Goal: Task Accomplishment & Management: Complete application form

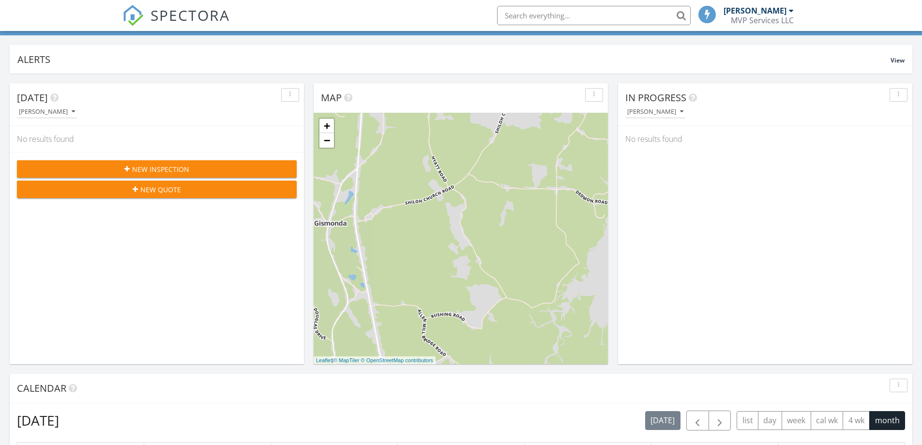
scroll to position [48, 0]
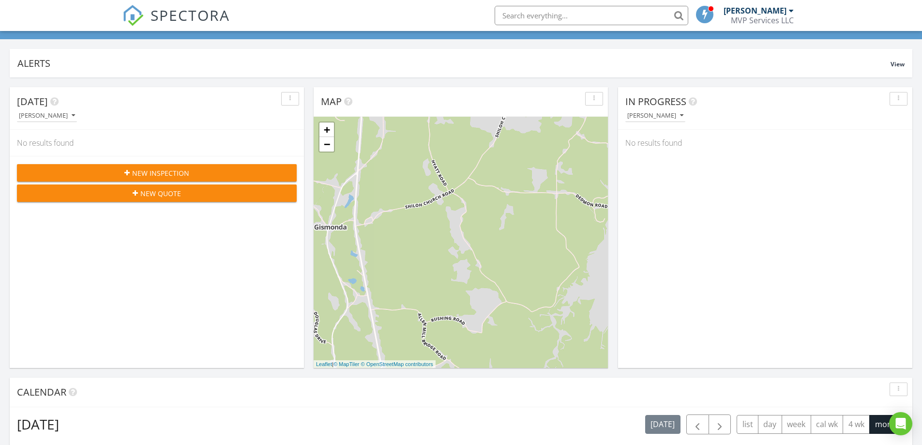
click at [148, 170] on span "New Inspection" at bounding box center [160, 173] width 57 height 10
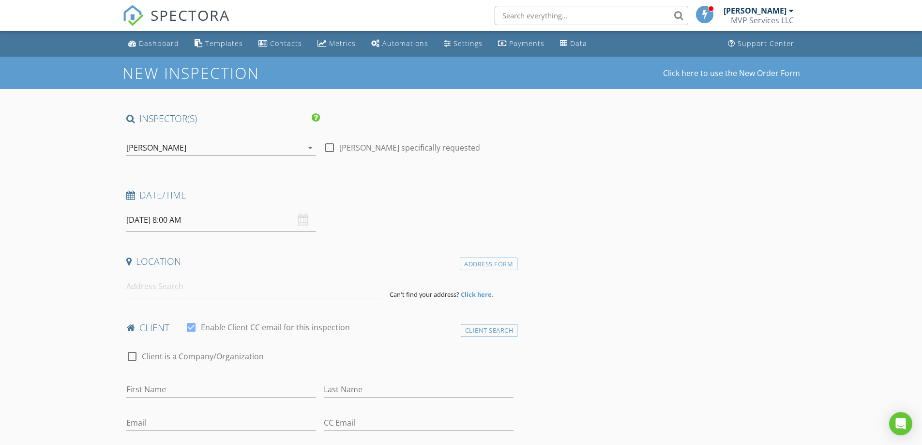
click at [174, 223] on input "08/28/2025 8:00 AM" at bounding box center [221, 220] width 190 height 24
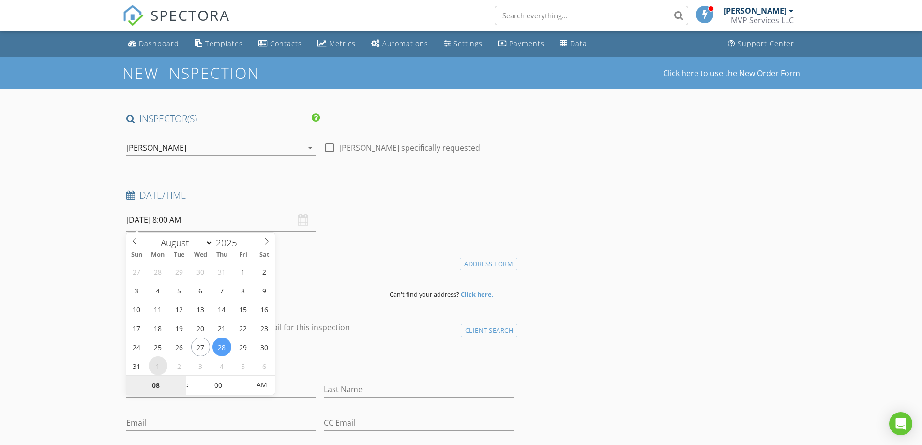
select select "8"
type input "09/01/2025 8:00 AM"
type input "09"
type input "09/01/2025 9:00 AM"
click at [182, 380] on span at bounding box center [182, 380] width 7 height 10
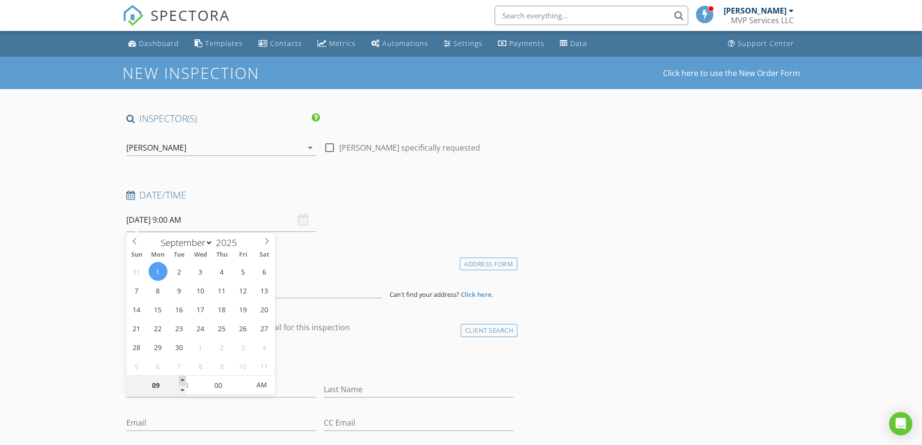
type input "10"
type input "09/01/2025 10:00 AM"
click at [183, 380] on span at bounding box center [182, 380] width 7 height 10
type input "09"
type input "09/01/2025 9:00 AM"
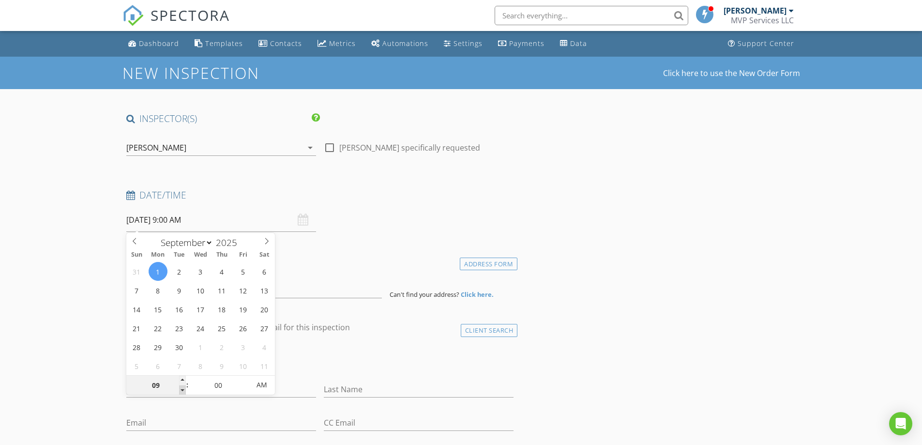
drag, startPoint x: 185, startPoint y: 390, endPoint x: 217, endPoint y: 384, distance: 33.1
click at [186, 390] on div "09 : 00 AM" at bounding box center [200, 384] width 149 height 19
type input "05"
type input "09/01/2025 9:05 AM"
click at [245, 378] on span at bounding box center [244, 380] width 7 height 10
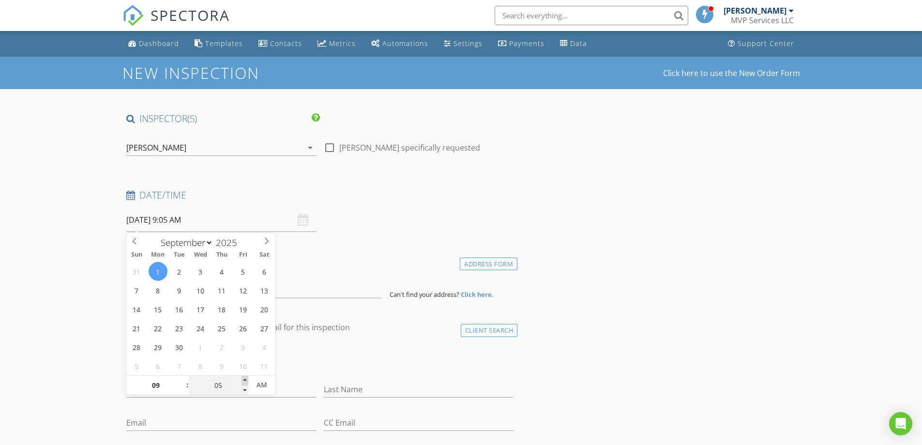
type input "10"
type input "09/01/2025 9:10 AM"
click at [245, 378] on span at bounding box center [244, 380] width 7 height 10
type input "15"
type input "09/01/2025 9:15 AM"
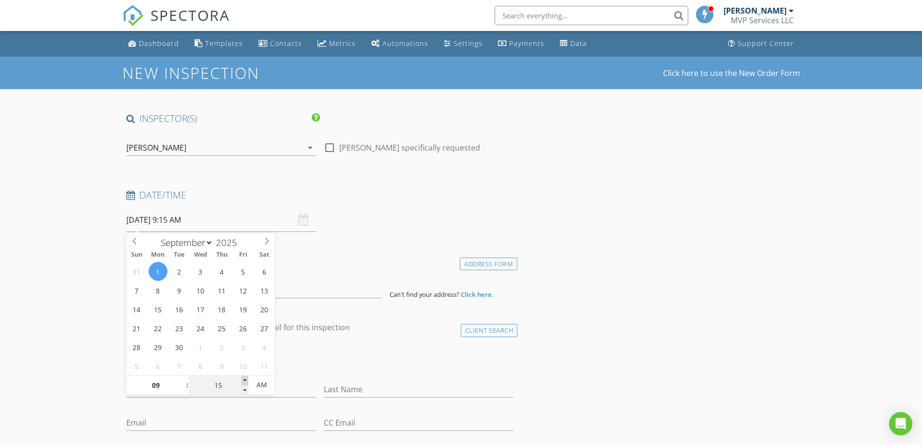
click at [245, 378] on span at bounding box center [244, 380] width 7 height 10
type input "10"
type input "09/01/2025 9:10 AM"
click at [245, 392] on span at bounding box center [244, 390] width 7 height 10
type input "15"
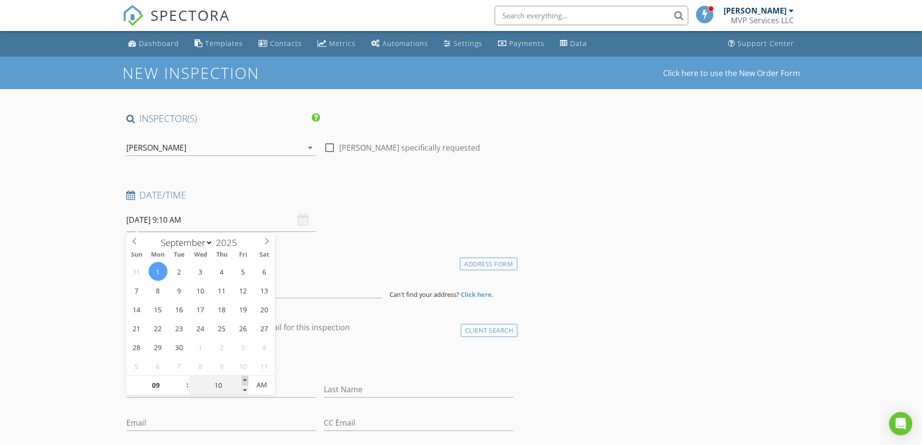
type input "09/01/2025 9:15 AM"
click at [247, 381] on span at bounding box center [244, 380] width 7 height 10
type input "20"
click at [246, 381] on span at bounding box center [244, 380] width 7 height 10
drag, startPoint x: 163, startPoint y: 274, endPoint x: 179, endPoint y: 275, distance: 16.5
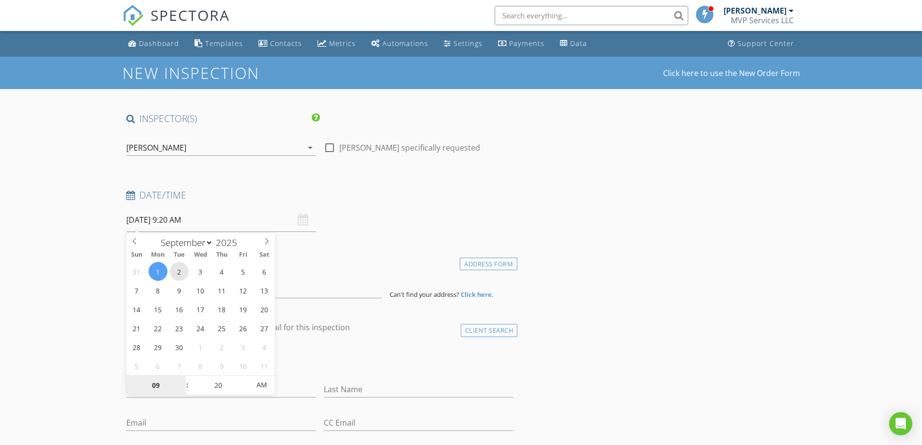
type input "09/02/2025 9:20 AM"
type input "25"
type input "09/02/2025 9:25 AM"
click at [243, 378] on span at bounding box center [244, 380] width 7 height 10
type input "30"
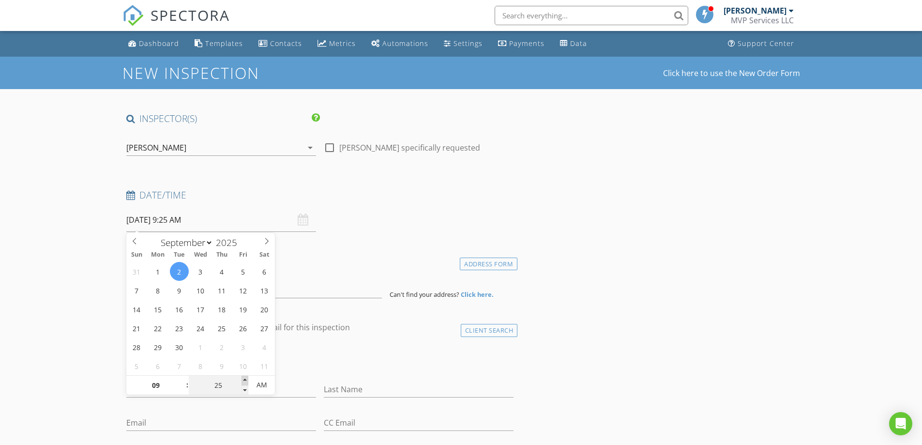
type input "[DATE] 9:30 AM"
click at [244, 379] on span at bounding box center [244, 380] width 7 height 10
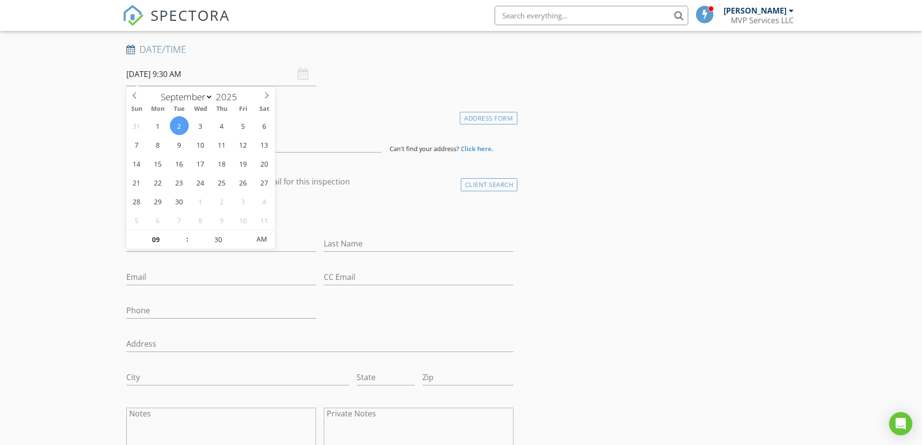
scroll to position [145, 0]
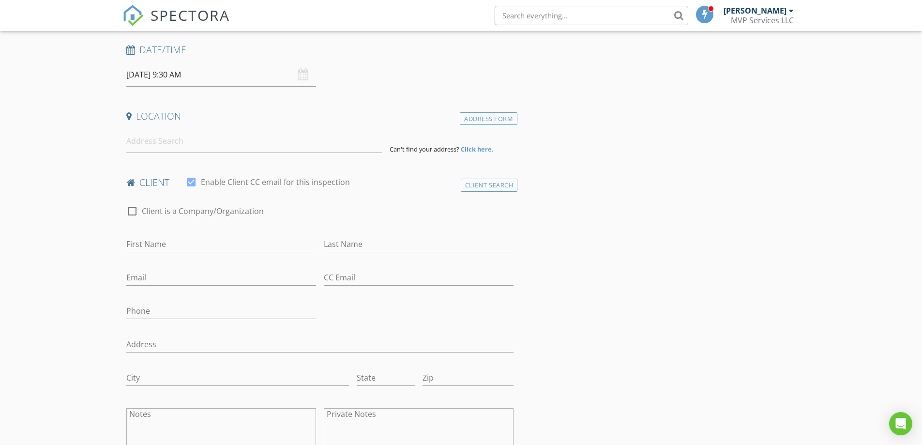
click at [135, 250] on input "First Name" at bounding box center [221, 244] width 190 height 16
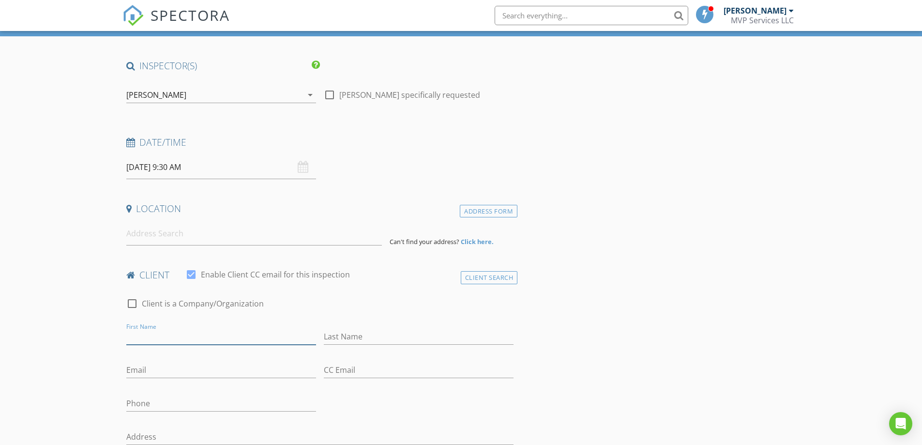
scroll to position [48, 0]
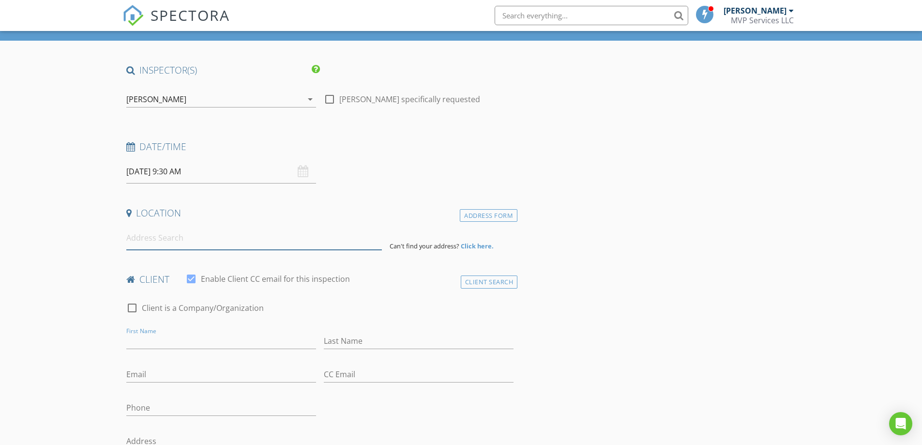
click at [141, 236] on input at bounding box center [253, 238] width 255 height 24
type input "9173 Highway 104 North, Cedar Grove, TN, USA"
drag, startPoint x: 176, startPoint y: 257, endPoint x: 240, endPoint y: 221, distance: 73.4
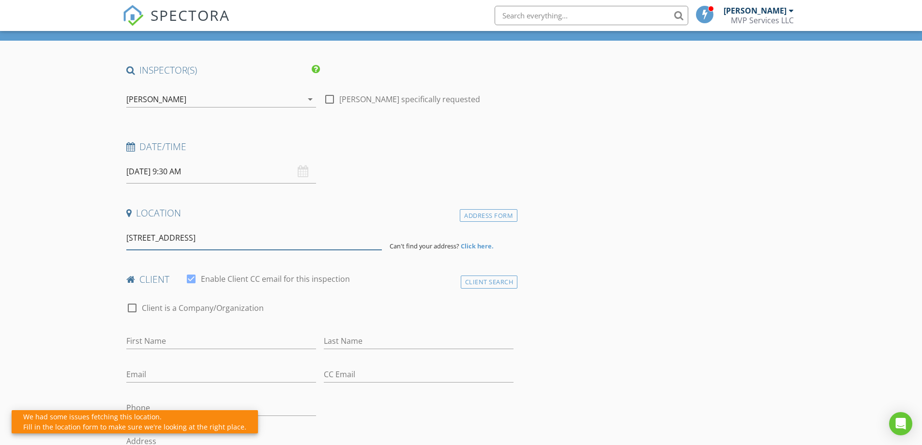
drag, startPoint x: 240, startPoint y: 221, endPoint x: 256, endPoint y: 243, distance: 27.3
click at [256, 243] on input "9173 Highway 104 North, Cedar Grove, TN, USA" at bounding box center [253, 238] width 255 height 24
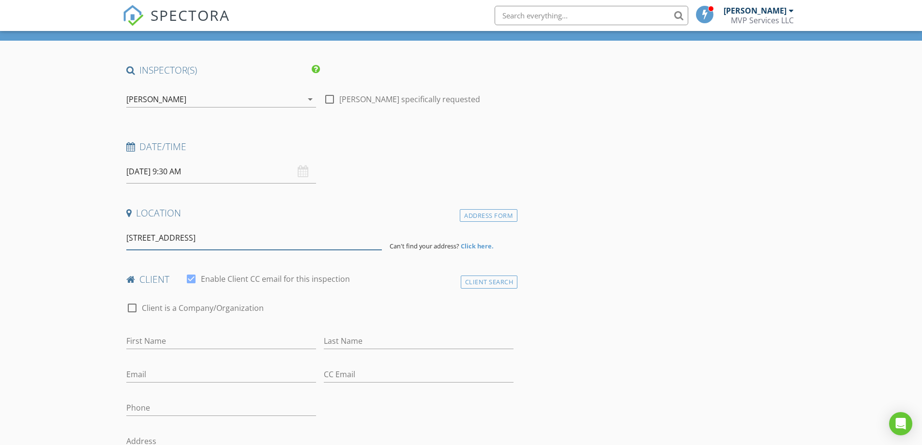
click at [325, 238] on input "9173 Highway 104 North, Cedar Grove, TN, USA" at bounding box center [253, 238] width 255 height 24
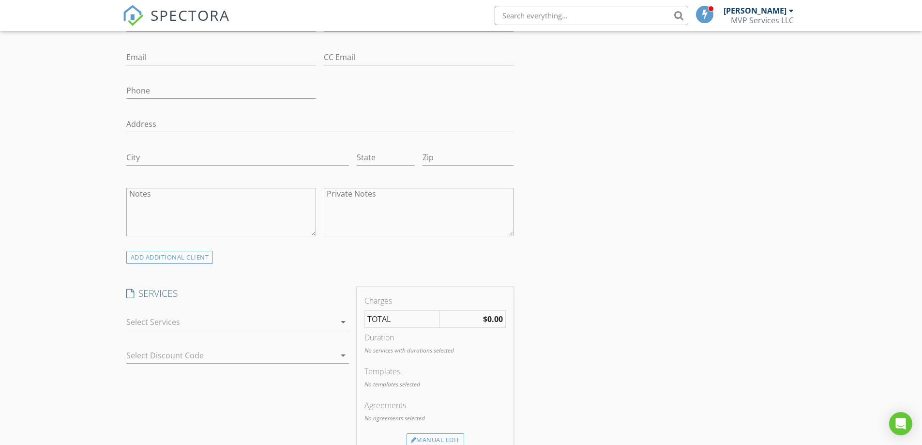
scroll to position [435, 0]
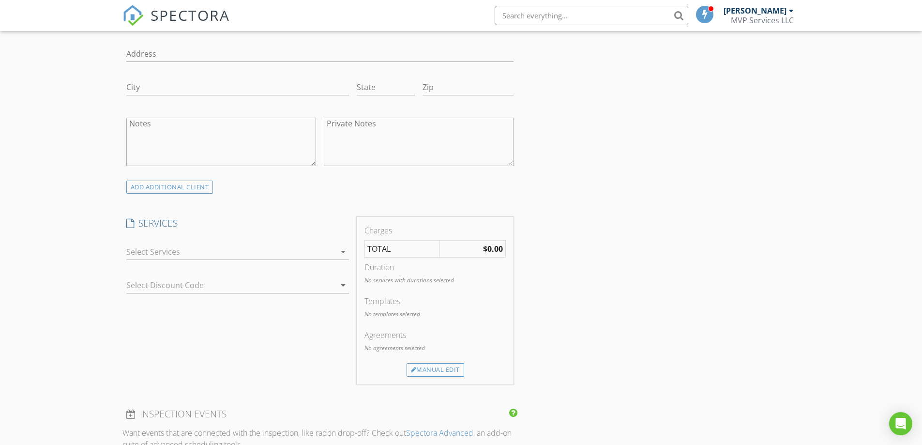
click at [344, 251] on icon "arrow_drop_down" at bounding box center [343, 252] width 12 height 12
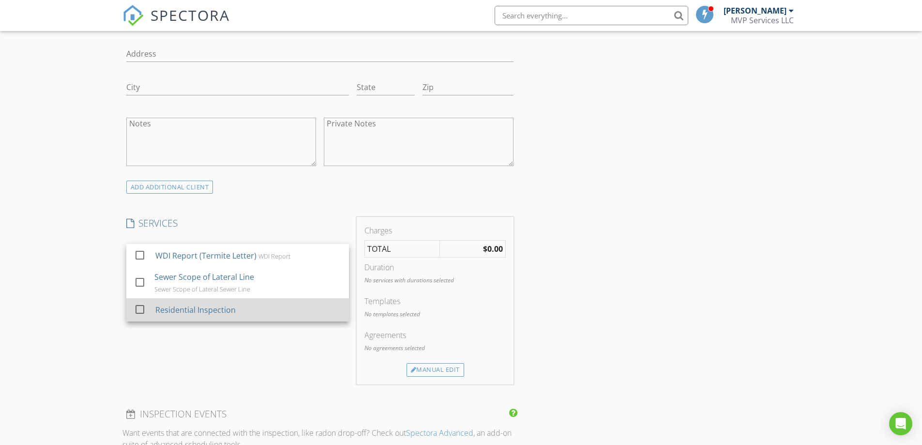
click at [180, 308] on div "Residential Inspection" at bounding box center [195, 310] width 80 height 12
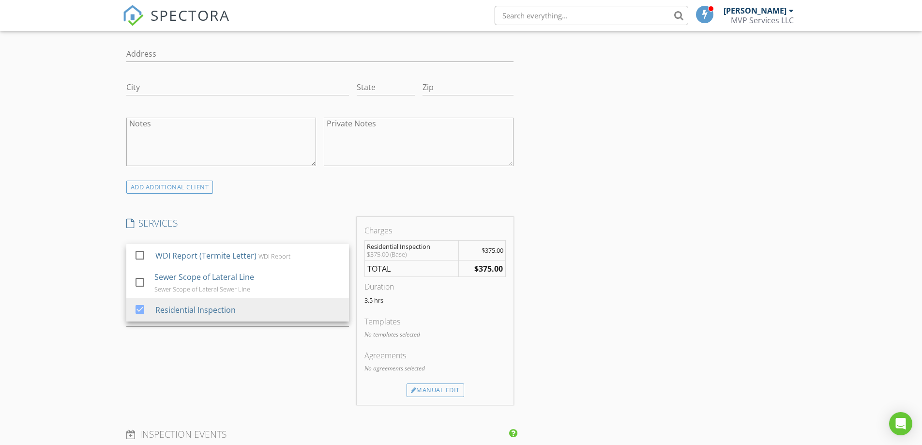
click at [278, 335] on div at bounding box center [237, 333] width 223 height 6
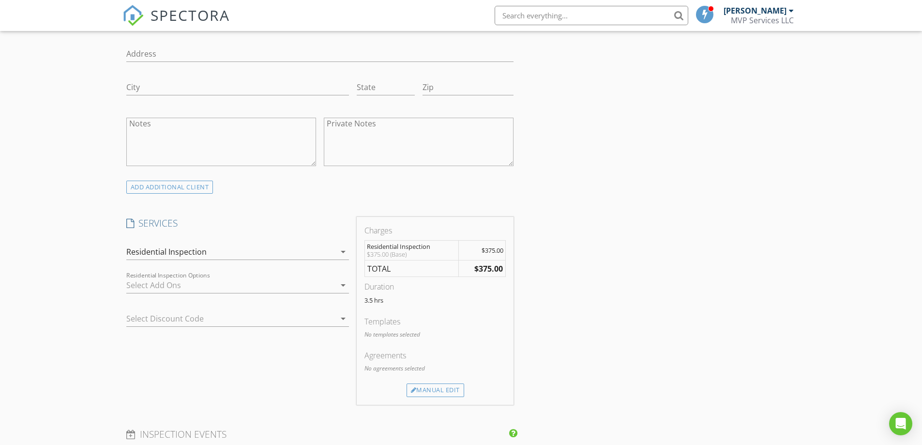
click at [341, 282] on icon "arrow_drop_down" at bounding box center [343, 285] width 12 height 12
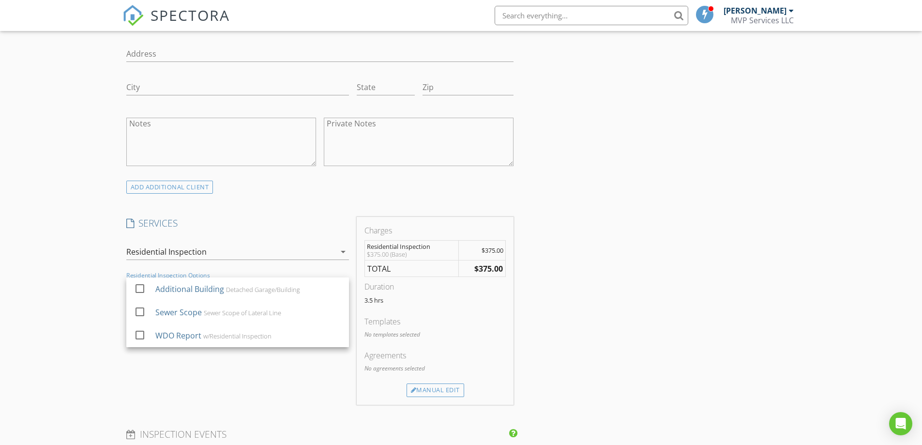
drag, startPoint x: 96, startPoint y: 331, endPoint x: 145, endPoint y: 331, distance: 49.3
click at [97, 331] on div "New Inspection Click here to use the New Order Form INSPECTOR(S) check_box Doug…" at bounding box center [461, 394] width 922 height 1546
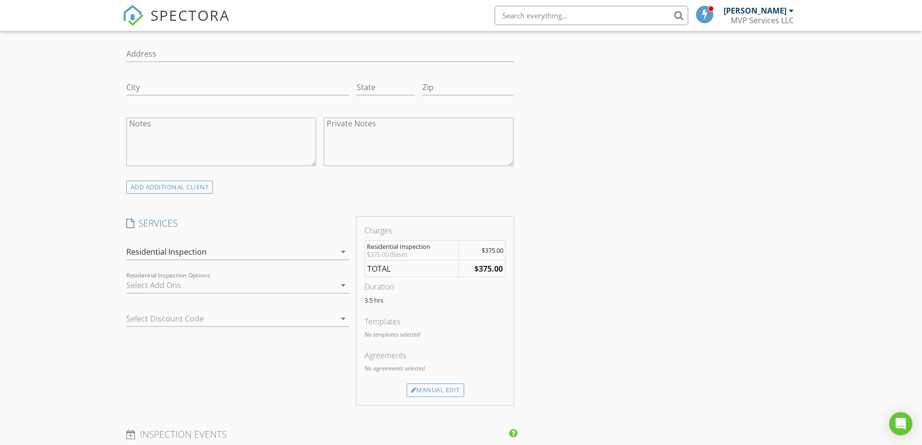
click at [336, 316] on div "arrow_drop_down" at bounding box center [342, 319] width 14 height 12
click at [102, 293] on div "New Inspection Click here to use the New Order Form INSPECTOR(S) check_box Doug…" at bounding box center [461, 394] width 922 height 1546
click at [432, 389] on div "Manual Edit" at bounding box center [435, 390] width 58 height 14
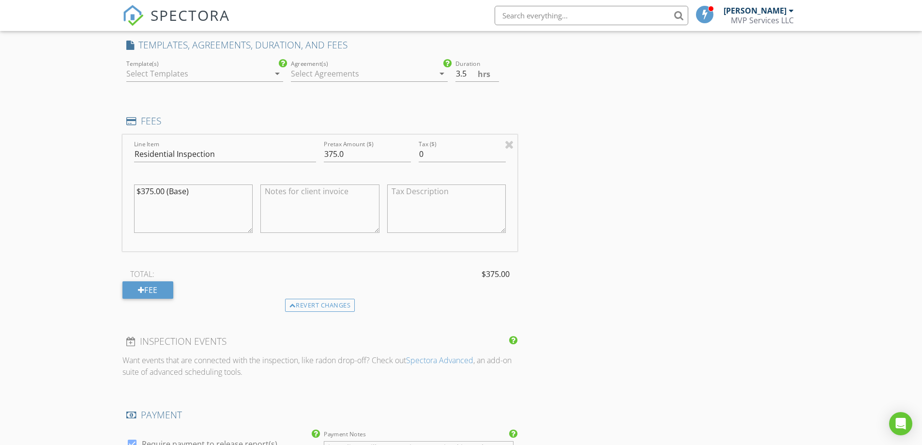
scroll to position [629, 0]
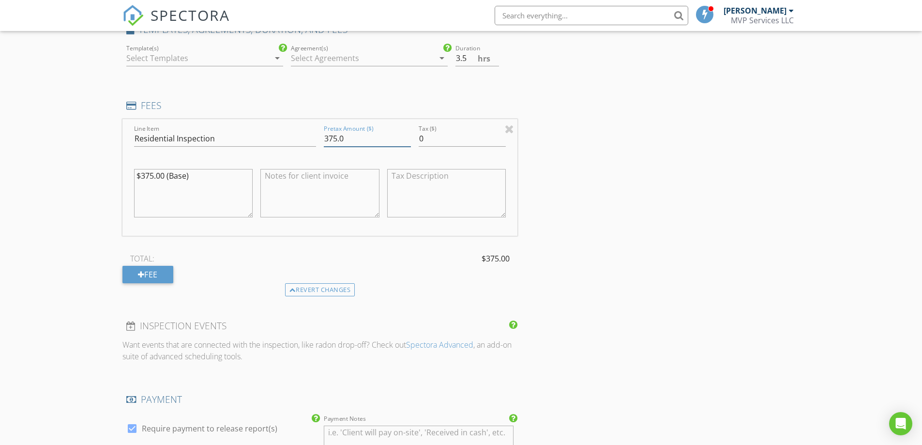
drag, startPoint x: 324, startPoint y: 137, endPoint x: 395, endPoint y: 138, distance: 71.1
click at [395, 138] on input "375.0" at bounding box center [367, 139] width 87 height 16
type input "400"
click at [231, 301] on div "INSPECTOR(S) check_box Douglas Emerson PRIMARY Douglas Emerson arrow_drop_down …" at bounding box center [319, 230] width 395 height 1495
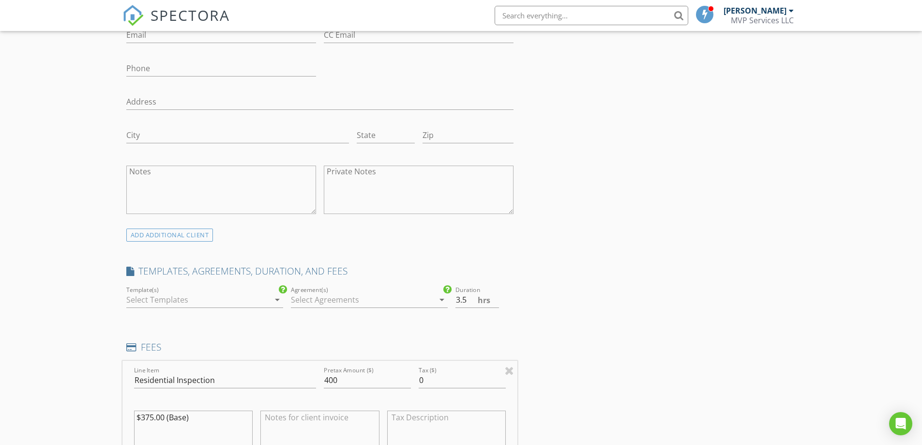
scroll to position [387, 0]
click at [218, 302] on div at bounding box center [197, 299] width 143 height 15
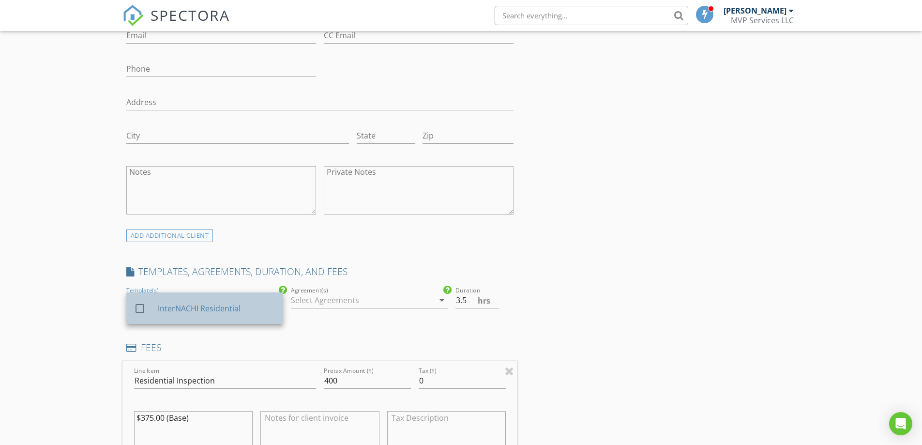
click at [202, 310] on div "InterNACHI Residential" at bounding box center [216, 308] width 118 height 12
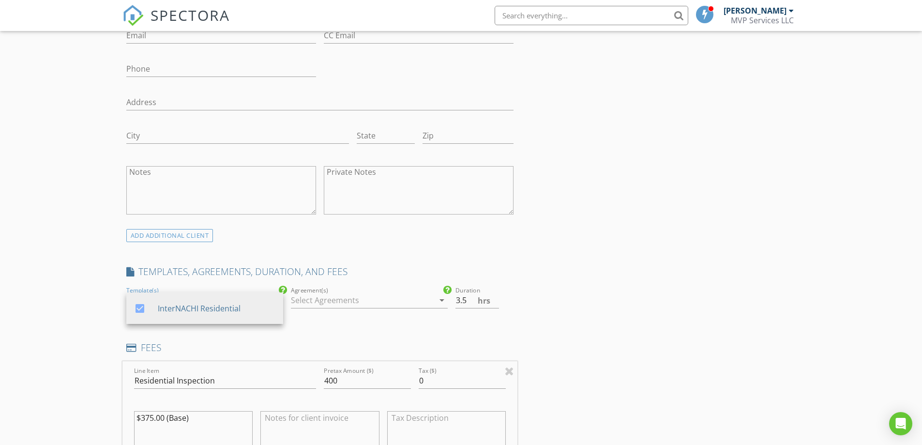
click at [312, 297] on div at bounding box center [362, 299] width 143 height 15
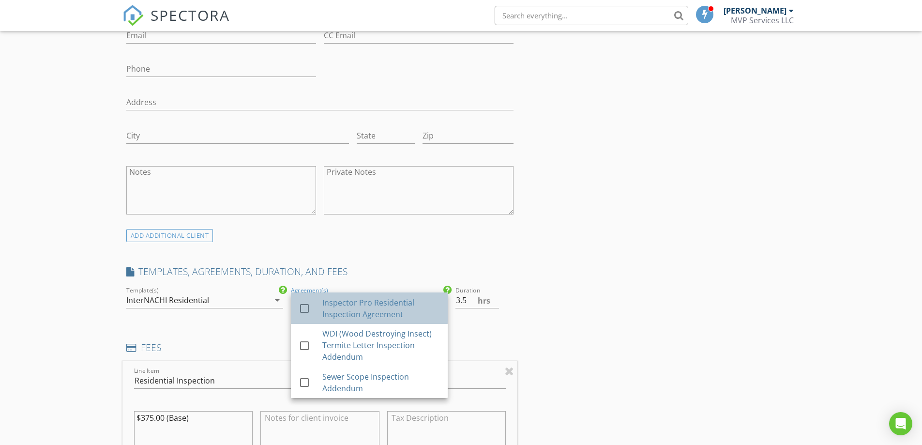
drag, startPoint x: 331, startPoint y: 305, endPoint x: 267, endPoint y: 328, distance: 68.9
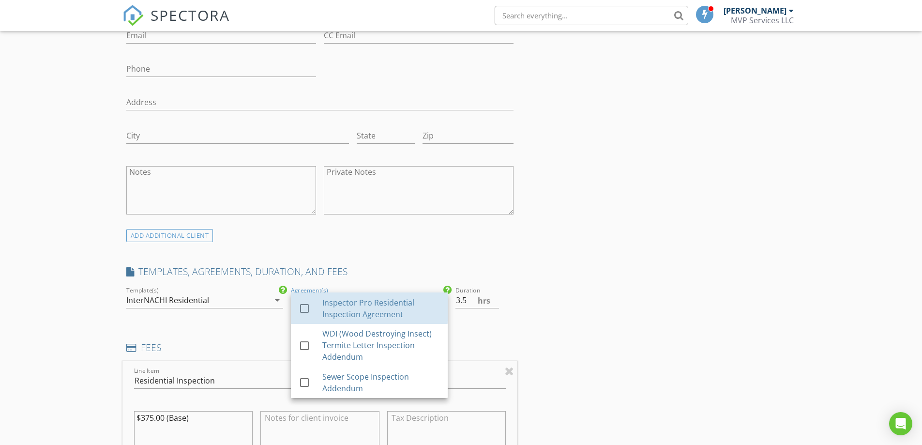
click at [331, 305] on div "Inspector Pro Residential Inspection Agreement" at bounding box center [381, 308] width 118 height 23
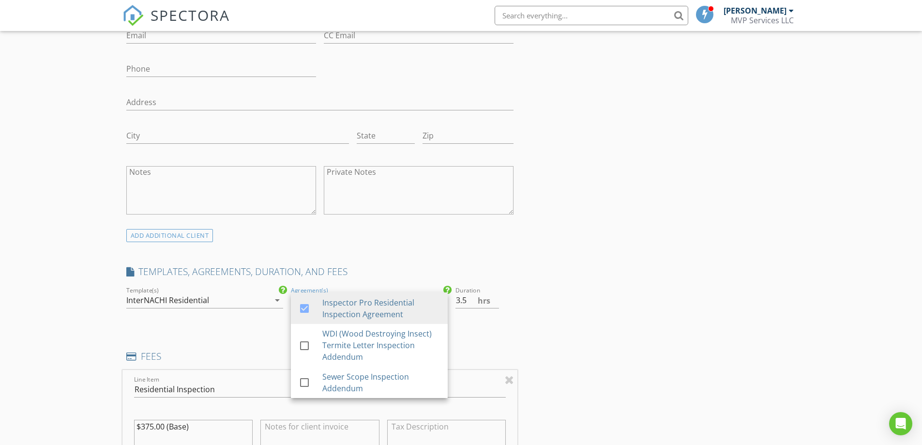
click at [255, 322] on div "check_box InterNACHI Residential Template(s) InterNACHI Residential arrow_drop_…" at bounding box center [204, 305] width 164 height 42
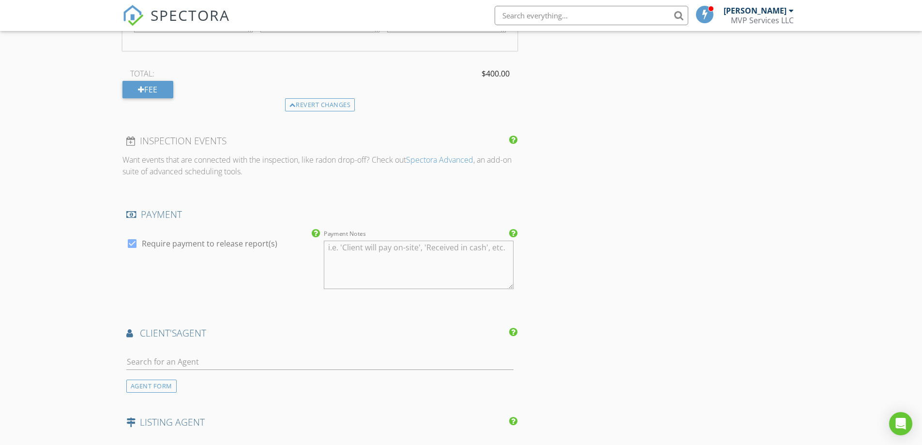
scroll to position [968, 0]
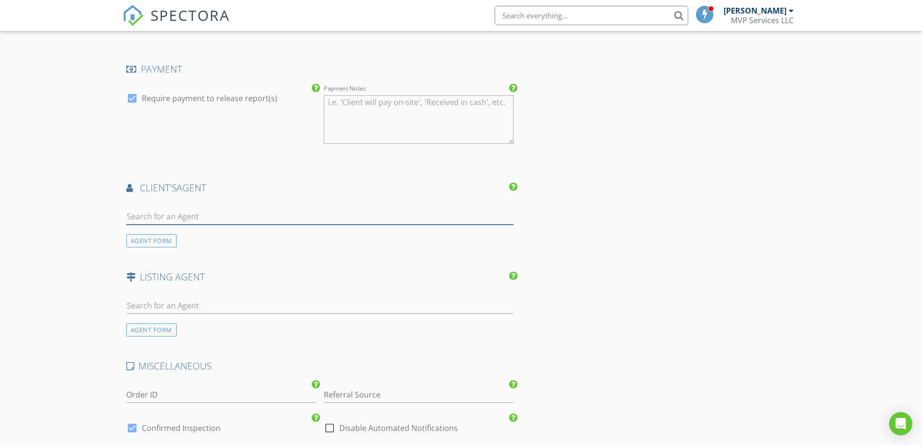
drag, startPoint x: 130, startPoint y: 216, endPoint x: 148, endPoint y: 228, distance: 21.6
click at [130, 217] on input "text" at bounding box center [319, 217] width 387 height 16
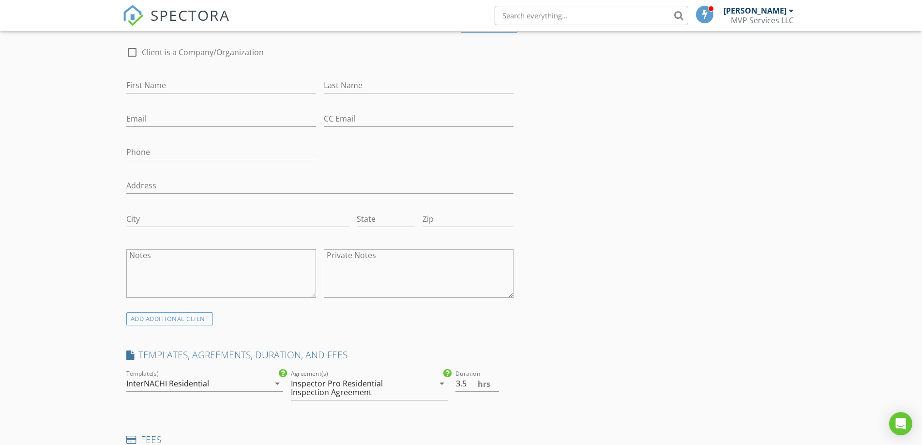
scroll to position [145, 0]
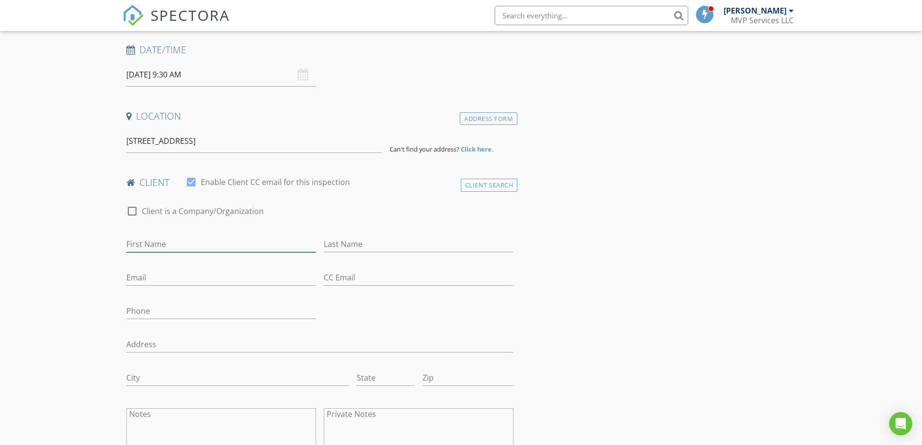
click at [153, 240] on input "First Name" at bounding box center [221, 244] width 190 height 16
type input "[PERSON_NAME]"
click at [136, 279] on input "Email" at bounding box center [221, 277] width 190 height 16
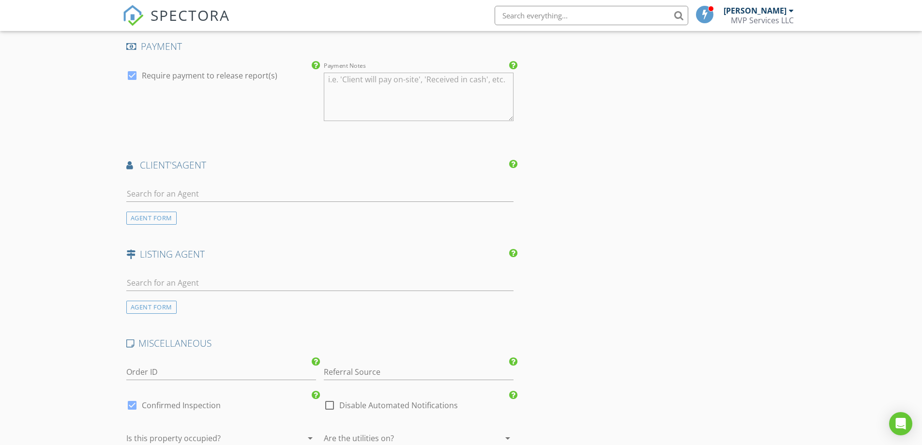
scroll to position [968, 0]
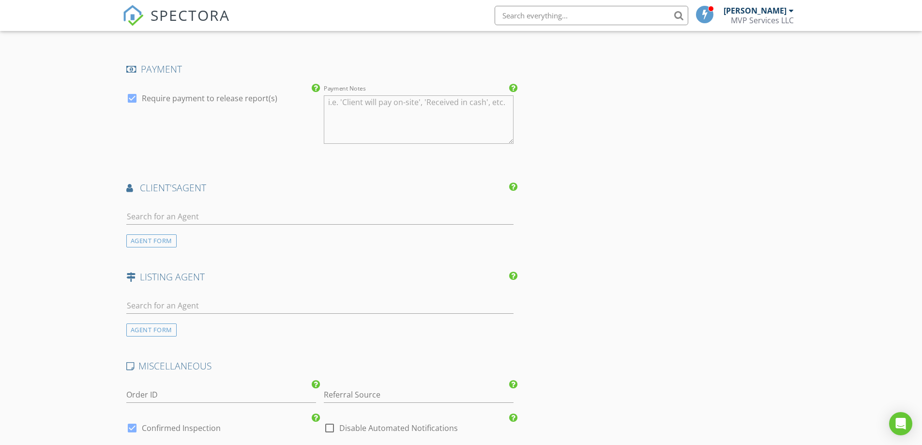
type input "[EMAIL_ADDRESS][DOMAIN_NAME]"
click at [149, 218] on input "text" at bounding box center [319, 217] width 387 height 16
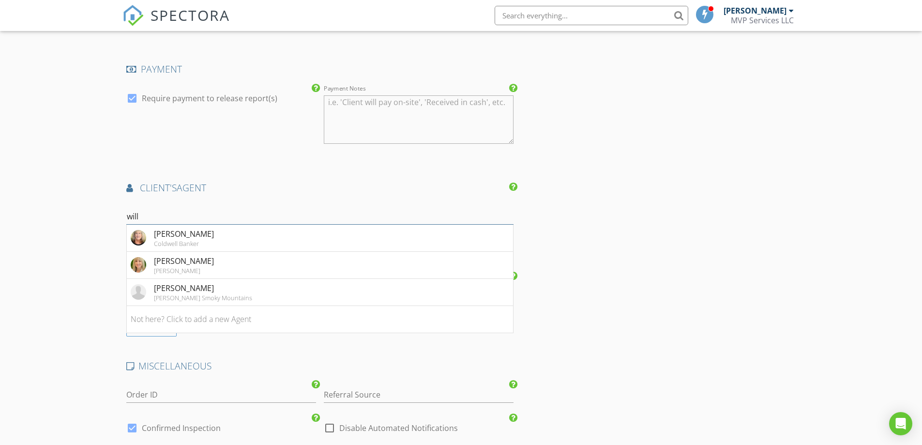
type input "will"
drag, startPoint x: 20, startPoint y: 226, endPoint x: 118, endPoint y: 225, distance: 97.7
drag, startPoint x: 142, startPoint y: 216, endPoint x: 80, endPoint y: 261, distance: 76.5
click at [141, 217] on input "will" at bounding box center [319, 217] width 387 height 16
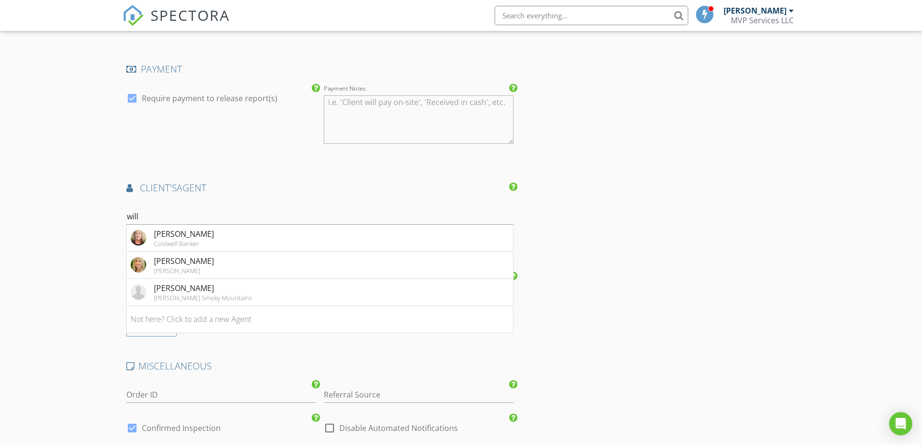
drag, startPoint x: 138, startPoint y: 216, endPoint x: 95, endPoint y: 224, distance: 43.2
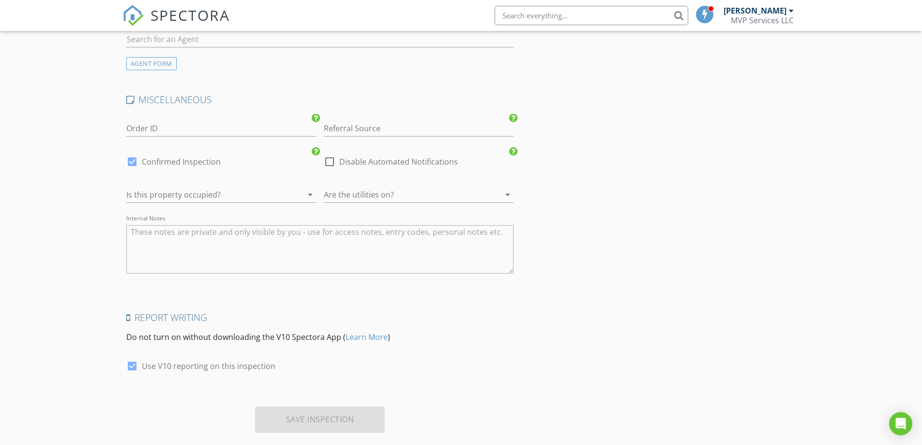
scroll to position [1252, 0]
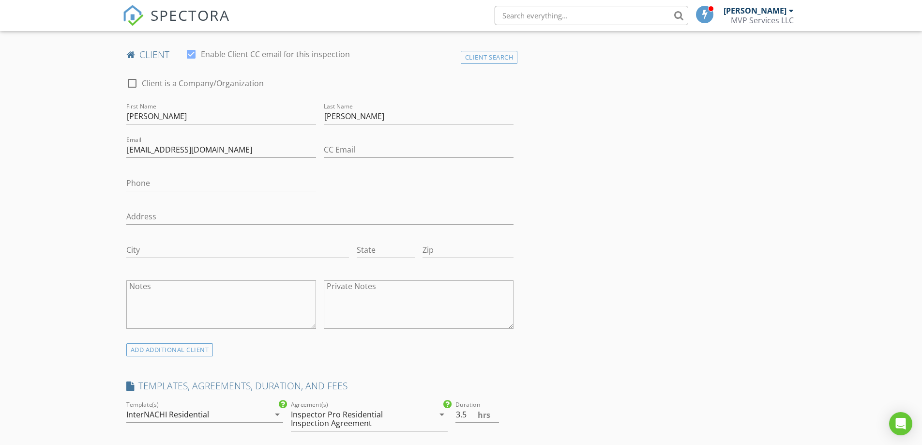
drag, startPoint x: 167, startPoint y: 332, endPoint x: 170, endPoint y: 309, distance: 23.4
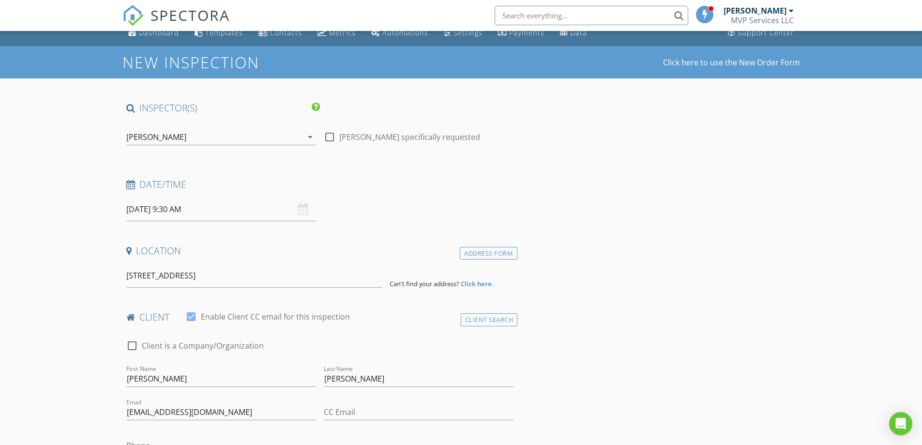
scroll to position [0, 0]
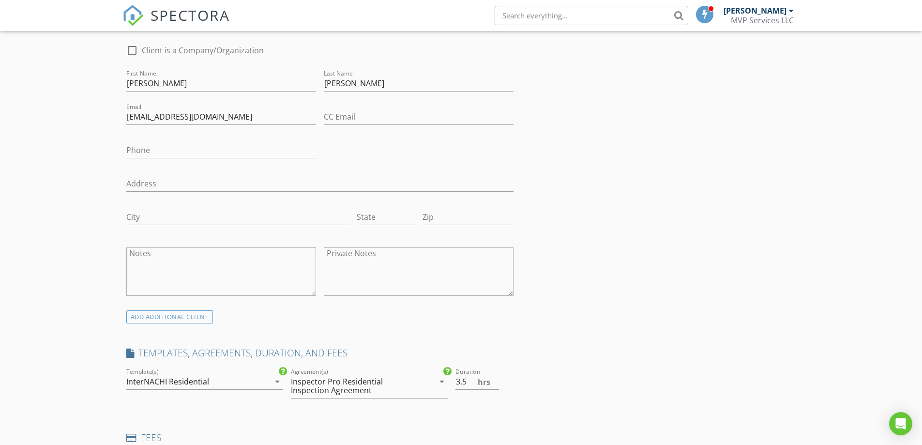
scroll to position [629, 0]
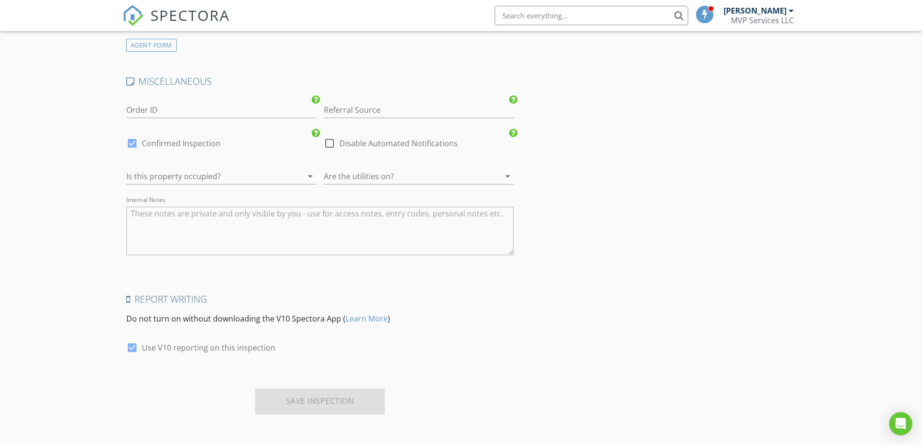
drag, startPoint x: 415, startPoint y: 261, endPoint x: 441, endPoint y: 248, distance: 29.0
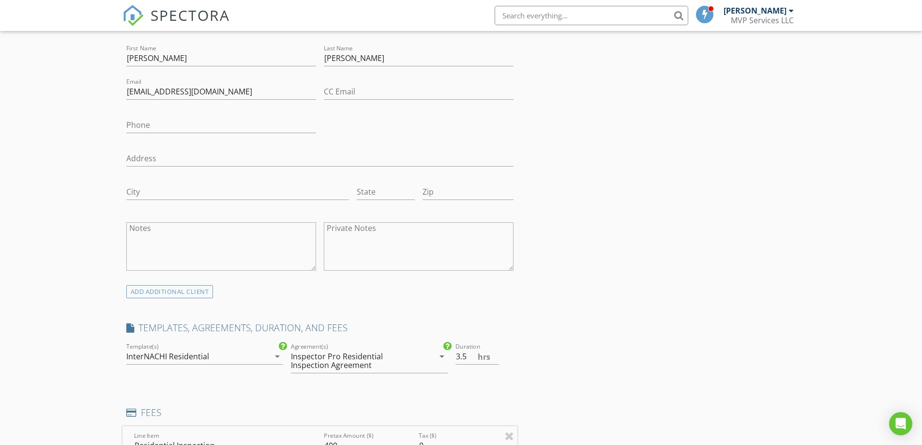
drag, startPoint x: 112, startPoint y: 205, endPoint x: 134, endPoint y: 184, distance: 30.1
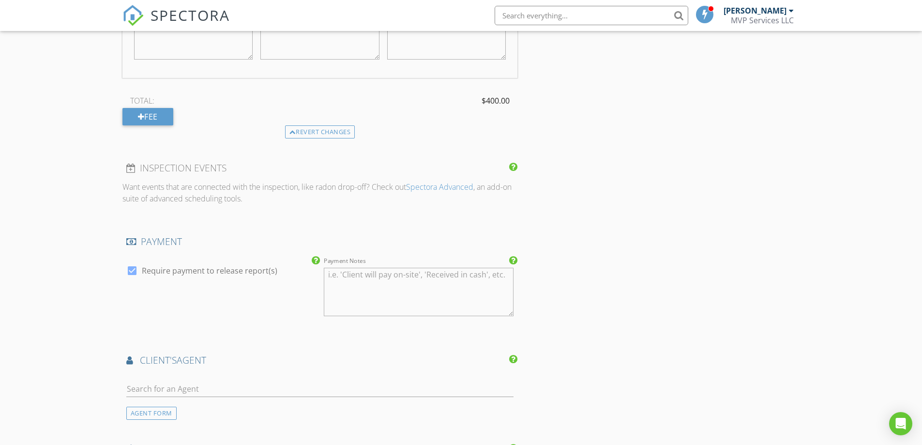
scroll to position [1016, 0]
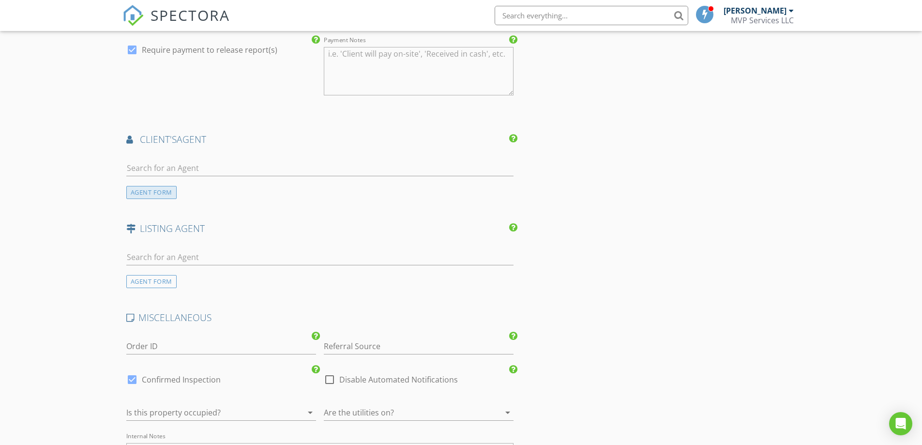
click at [144, 193] on div "AGENT FORM" at bounding box center [151, 192] width 50 height 13
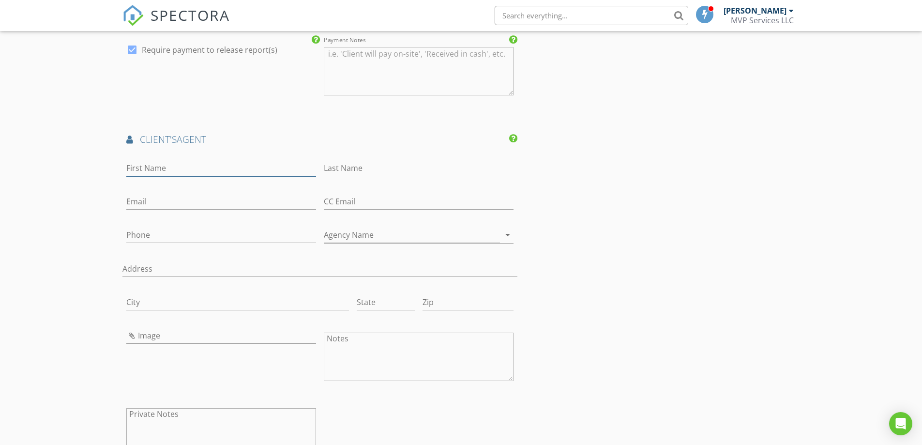
click at [137, 166] on input "First Name" at bounding box center [221, 168] width 190 height 16
type input "Will"
drag, startPoint x: 356, startPoint y: 165, endPoint x: 346, endPoint y: 165, distance: 9.2
click at [352, 165] on input "Last Name" at bounding box center [419, 168] width 190 height 16
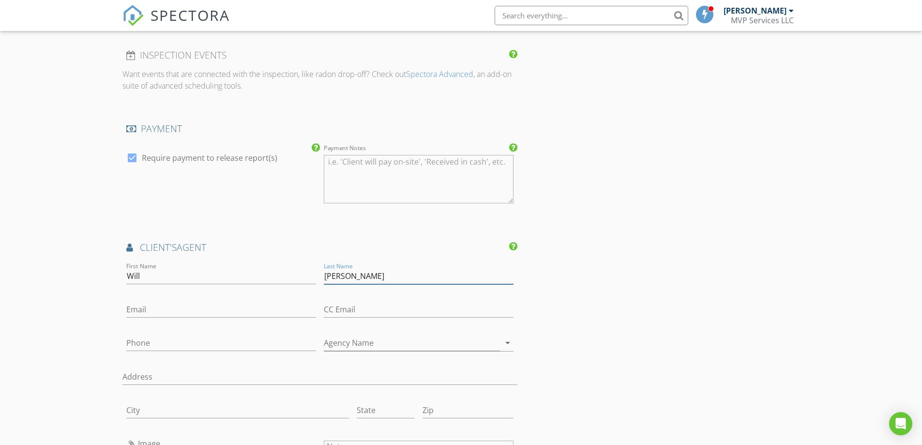
type input "[PERSON_NAME]"
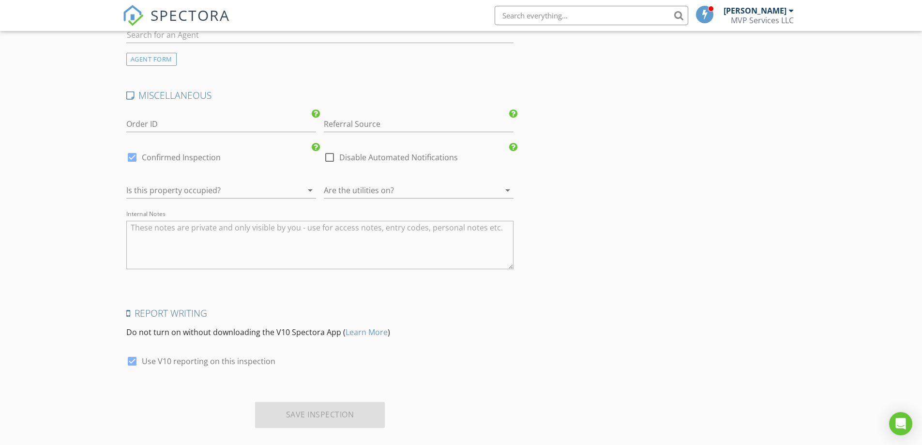
scroll to position [1537, 0]
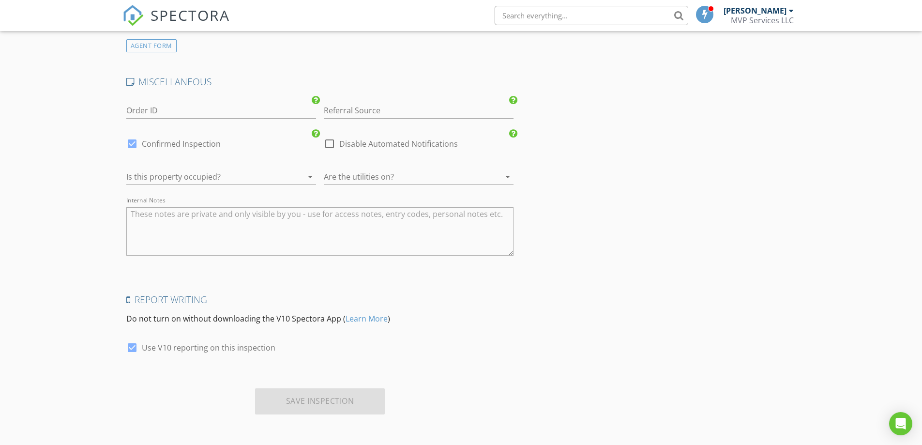
click at [312, 403] on div "Save Inspection" at bounding box center [320, 401] width 130 height 26
click at [313, 408] on div "Save Inspection" at bounding box center [320, 401] width 130 height 26
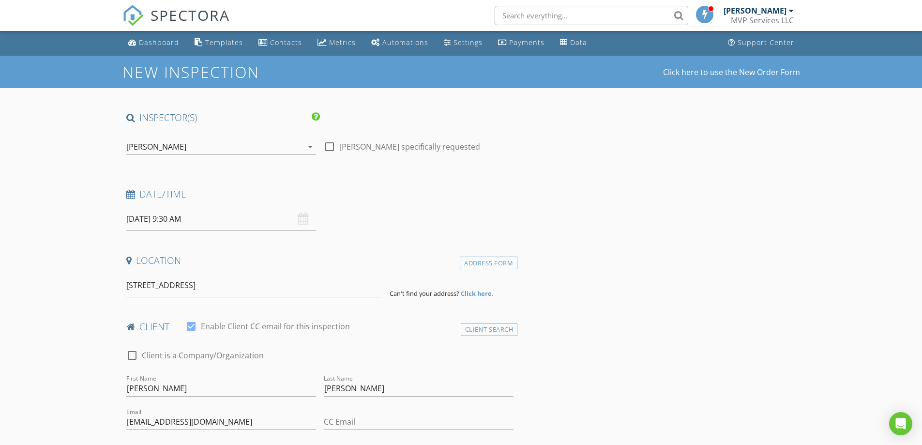
scroll to position [0, 0]
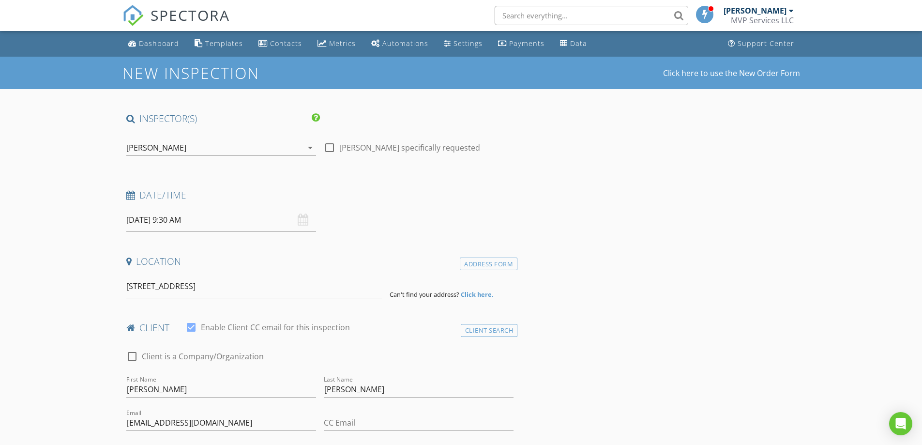
click at [222, 225] on input "[DATE] 9:30 AM" at bounding box center [221, 220] width 190 height 24
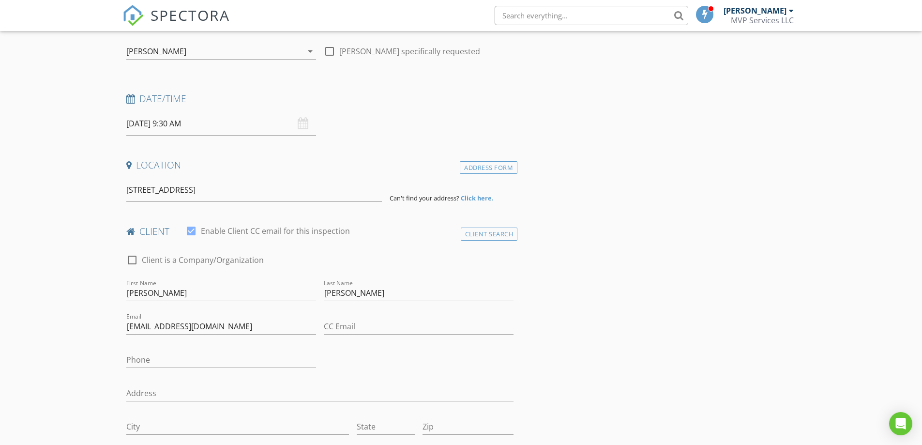
scroll to position [97, 0]
drag, startPoint x: 304, startPoint y: 190, endPoint x: 308, endPoint y: 196, distance: 7.6
click at [308, 196] on input "9173 Highway 104 North, Cedar Grove, TN, USA" at bounding box center [253, 190] width 255 height 24
drag, startPoint x: 306, startPoint y: 194, endPoint x: 284, endPoint y: 193, distance: 22.3
click at [281, 193] on input "9173 Highway 104 North, Cedar Grove, TN, USA" at bounding box center [253, 190] width 255 height 24
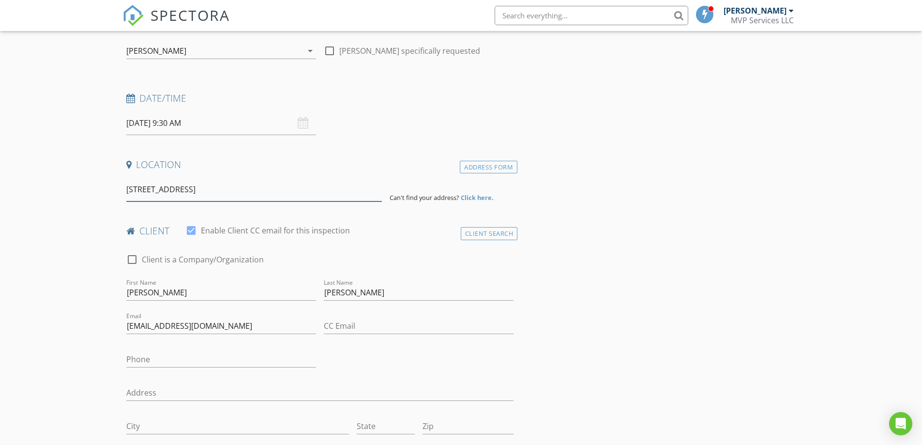
click at [311, 192] on input "9173 Highway 104 North, Cedar Grove, TN, USA" at bounding box center [253, 190] width 255 height 24
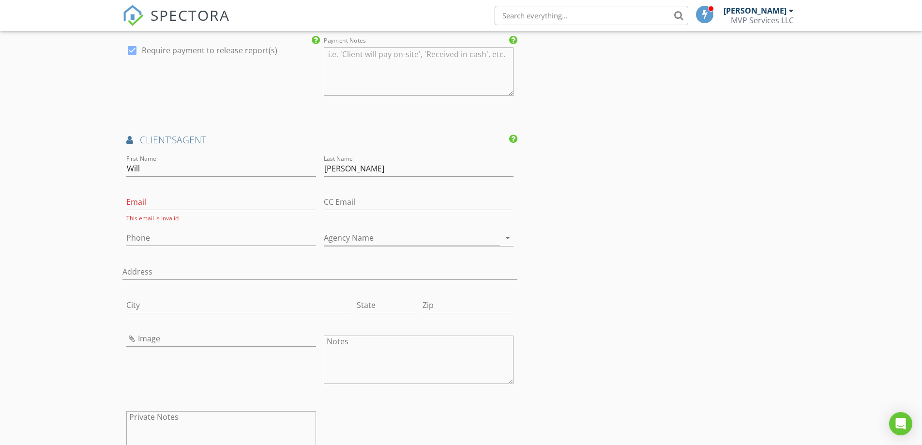
scroll to position [1016, 0]
click at [147, 200] on input "Email" at bounding box center [221, 202] width 190 height 16
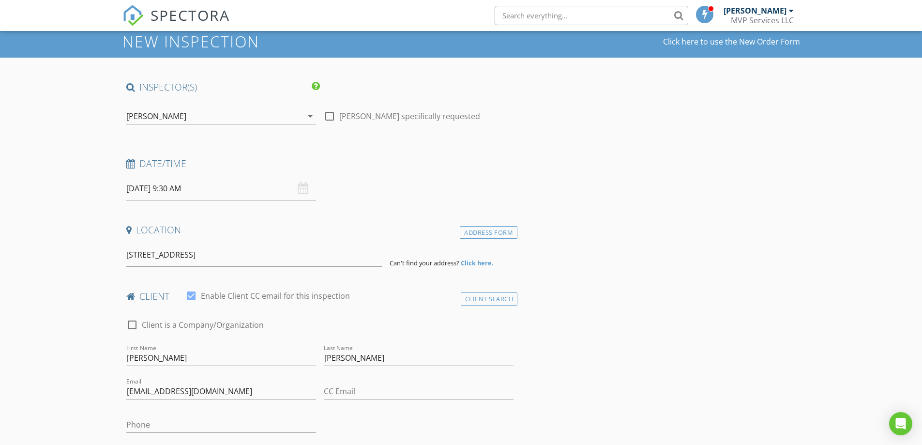
scroll to position [0, 0]
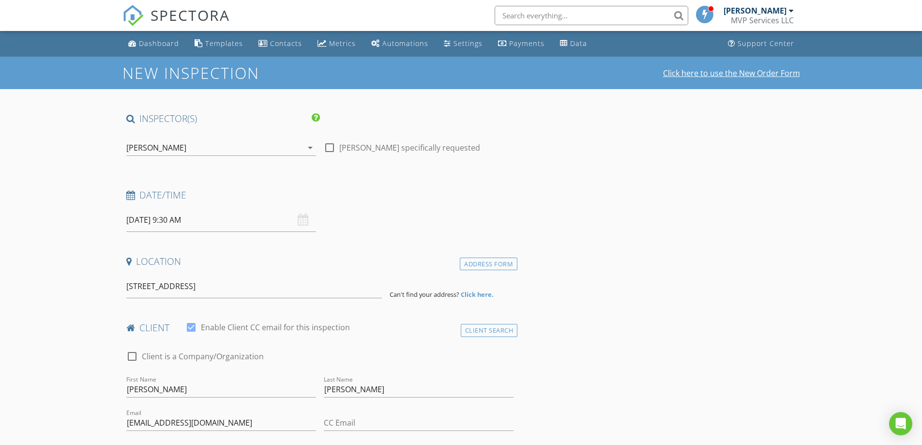
type input "[EMAIL_ADDRESS][DOMAIN_NAME]"
click at [700, 72] on link "Click here to use the New Order Form" at bounding box center [731, 73] width 137 height 8
click at [906, 422] on div "Open Intercom Messenger" at bounding box center [901, 424] width 26 height 26
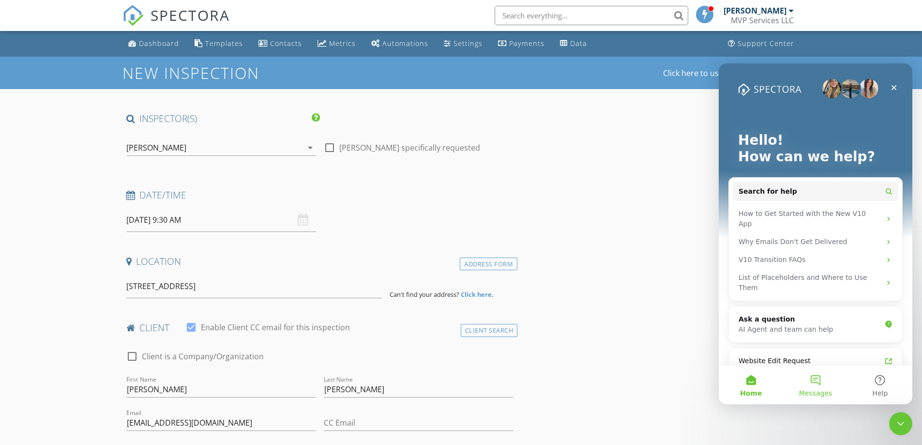
click at [821, 378] on button "Messages" at bounding box center [815, 384] width 64 height 39
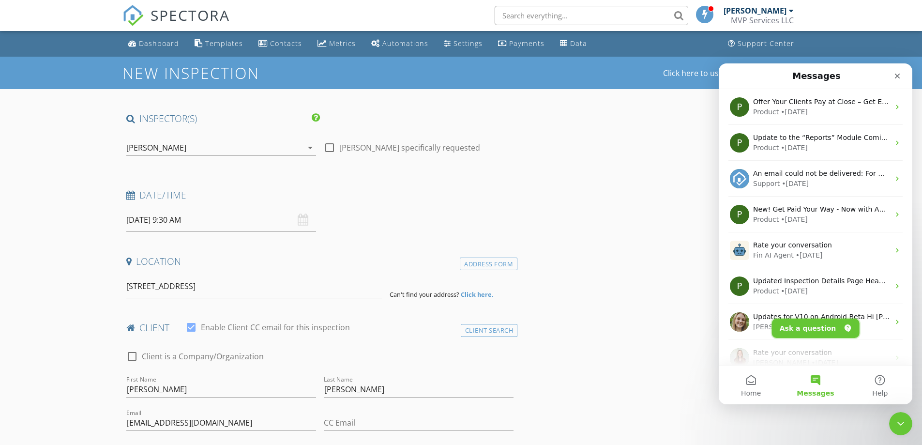
click at [819, 328] on button "Ask a question" at bounding box center [816, 327] width 88 height 19
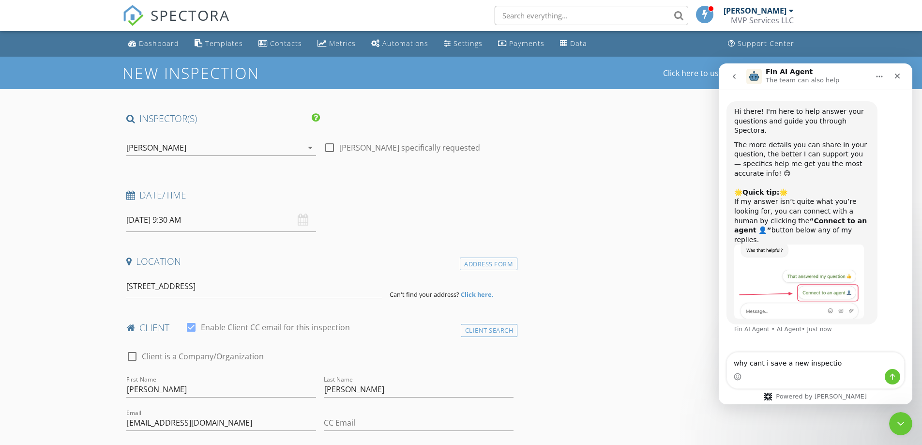
type textarea "why cant i save a new inspection"
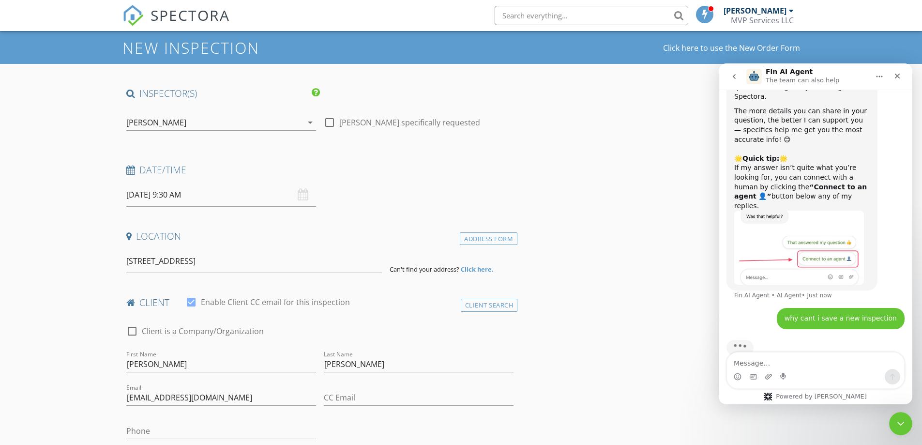
scroll to position [48, 0]
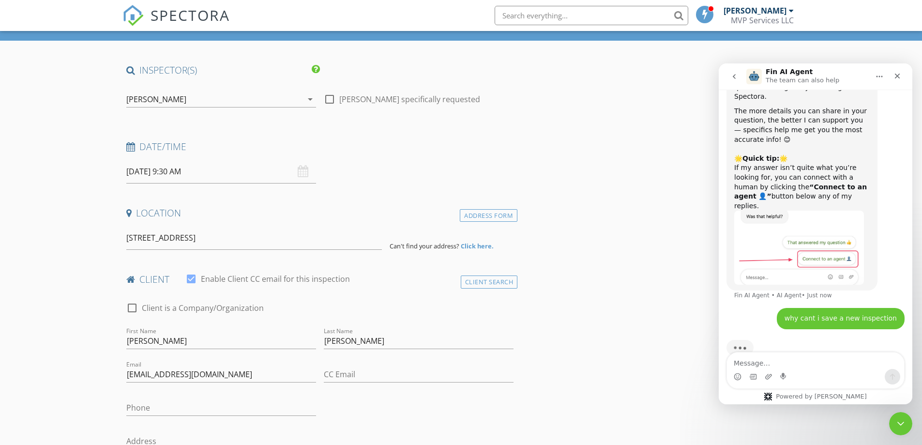
click at [470, 246] on strong "Click here." at bounding box center [477, 245] width 33 height 9
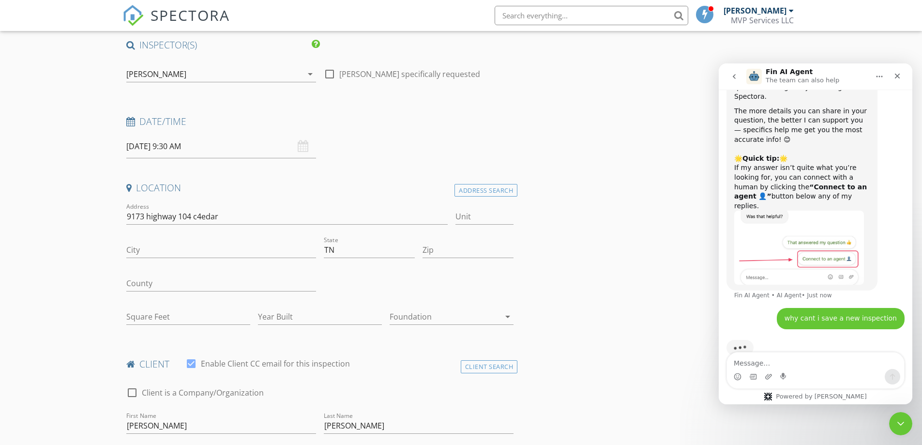
scroll to position [97, 0]
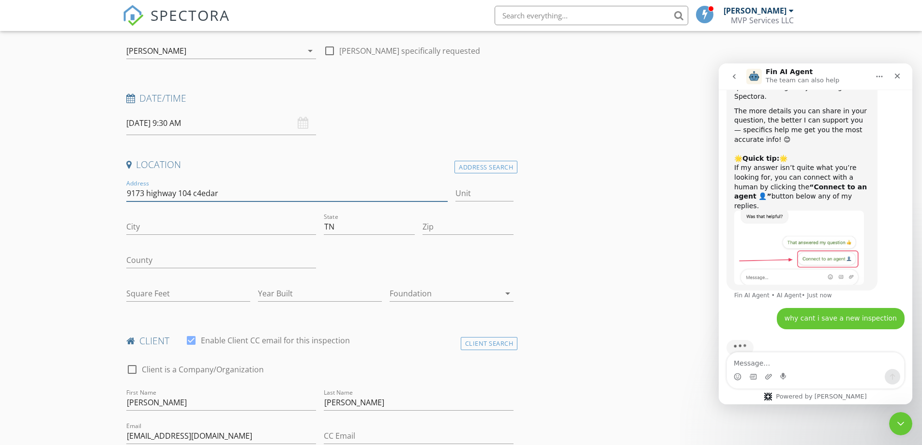
click at [201, 193] on input "9173 highway 104 c4edar" at bounding box center [287, 193] width 322 height 16
click at [212, 191] on input "9173 highway 104 cedar" at bounding box center [287, 193] width 322 height 16
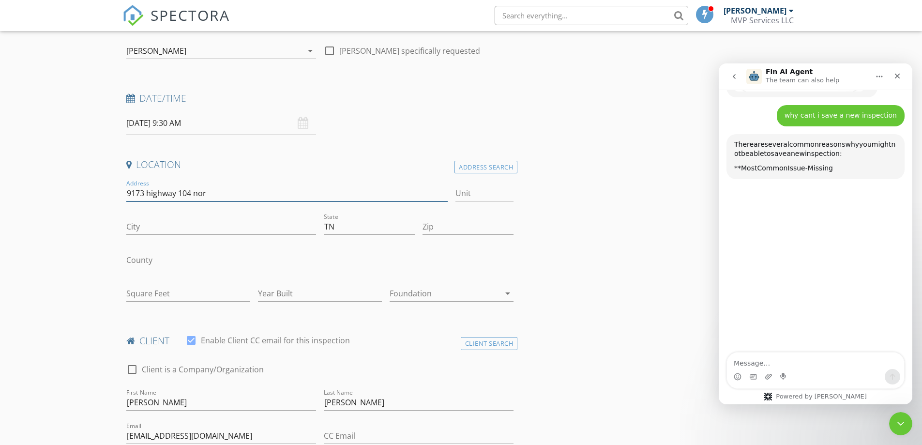
scroll to position [226, 0]
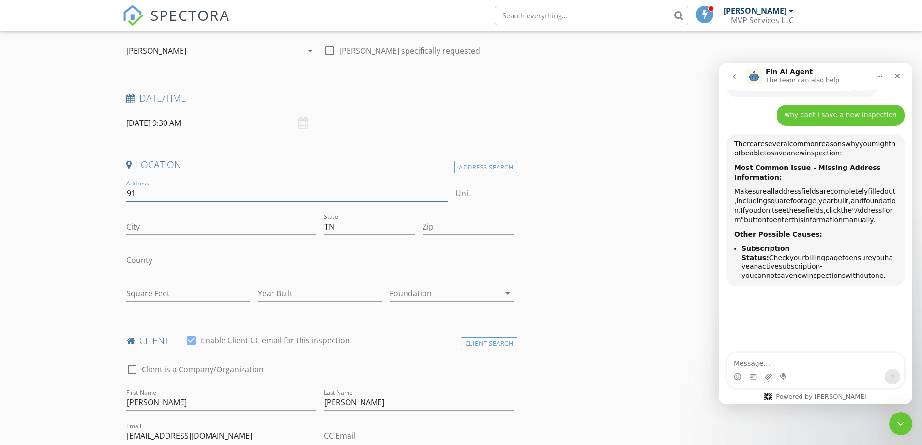
type input "9"
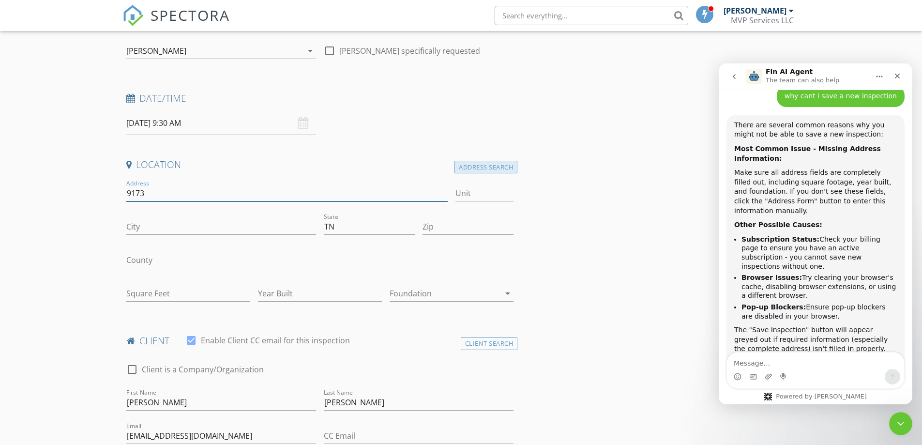
scroll to position [248, 0]
type input "9173"
drag, startPoint x: 482, startPoint y: 166, endPoint x: 37, endPoint y: 166, distance: 445.1
click at [482, 166] on div "Address Search" at bounding box center [485, 167] width 63 height 13
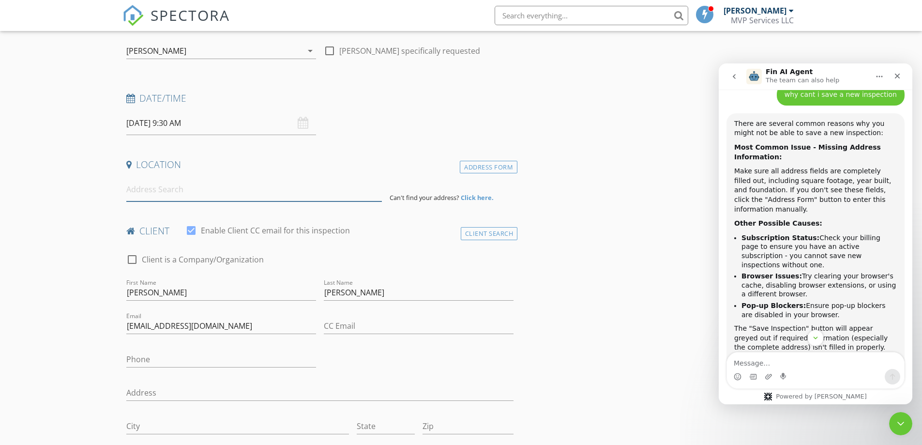
click at [156, 196] on input at bounding box center [253, 190] width 255 height 24
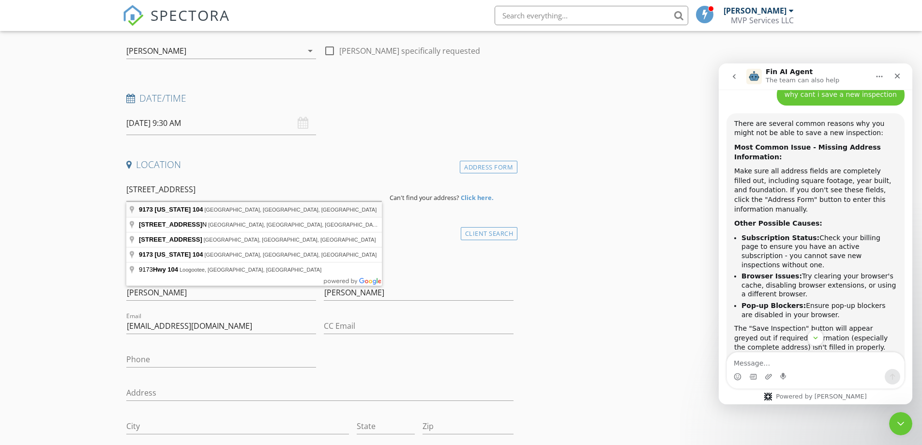
type input "9173 Tennessee 104, Cedar Grove, TN, USA"
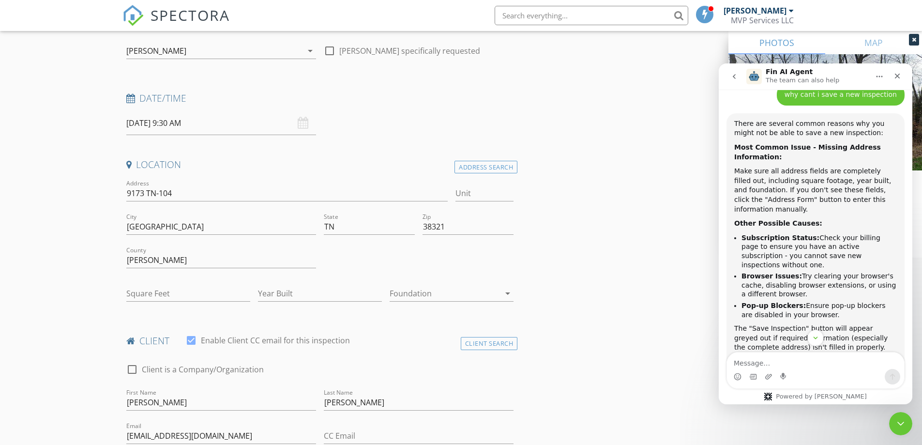
type input "4.25"
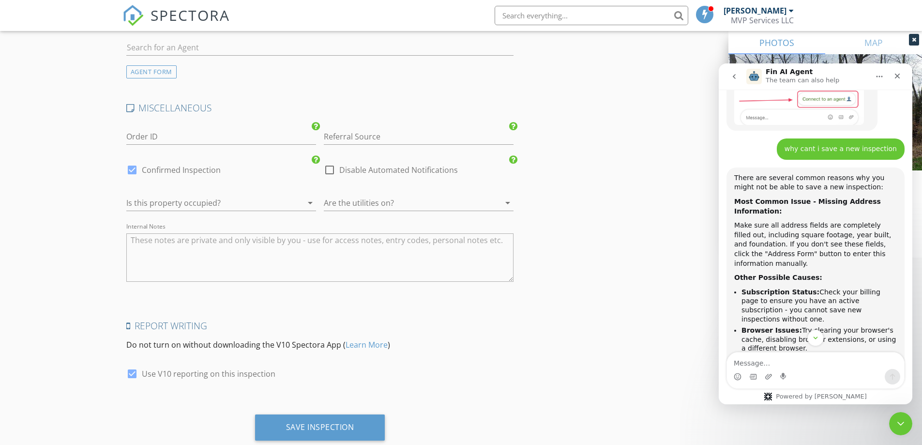
scroll to position [1686, 0]
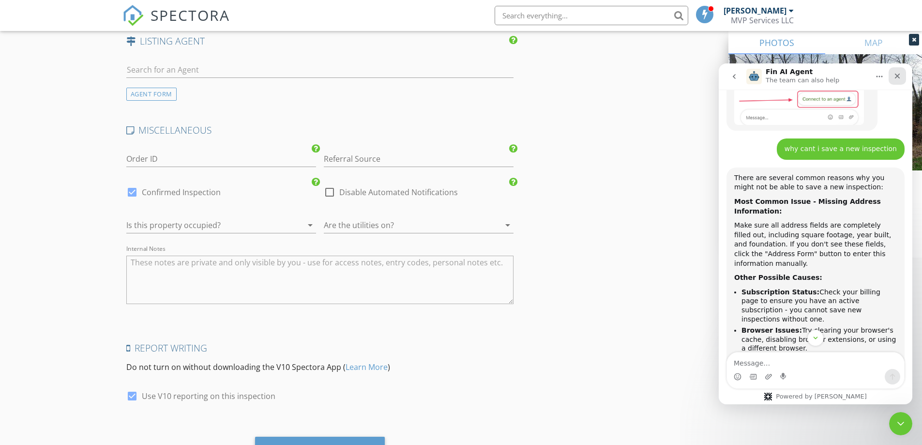
click at [898, 76] on icon "Close" at bounding box center [897, 76] width 8 height 8
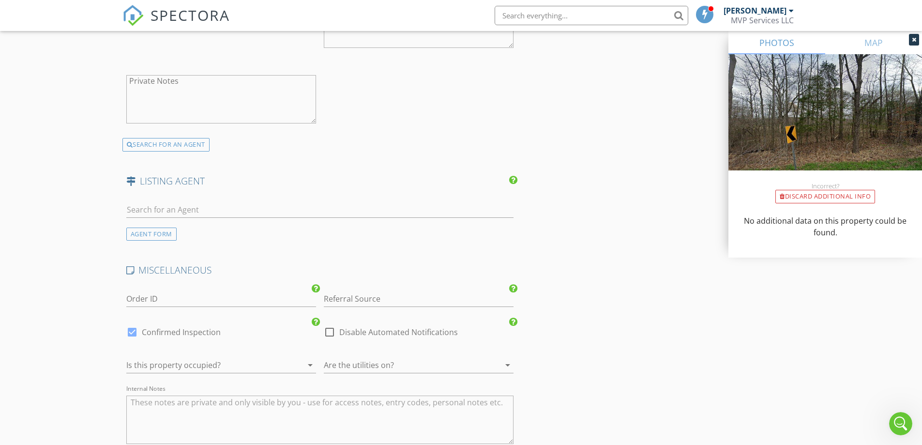
scroll to position [1735, 0]
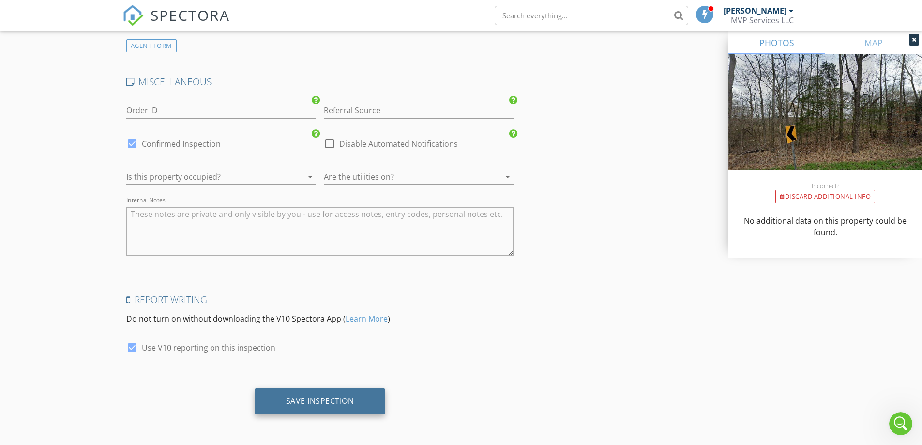
click at [321, 409] on div "Save Inspection" at bounding box center [320, 401] width 130 height 26
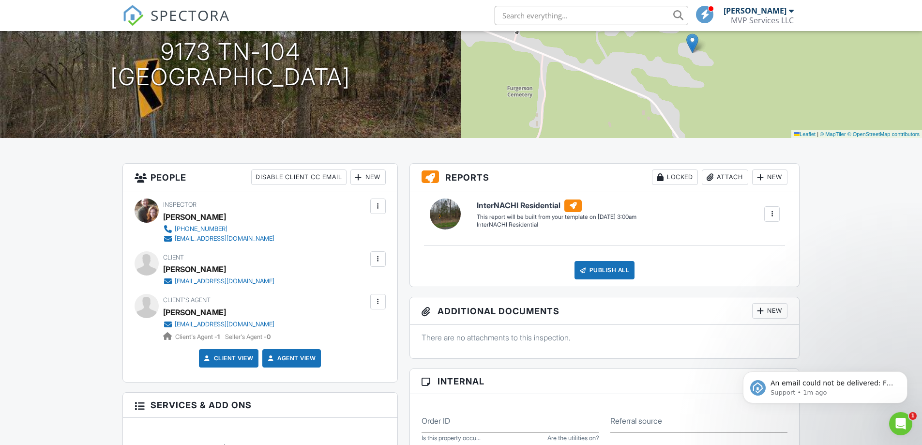
scroll to position [145, 0]
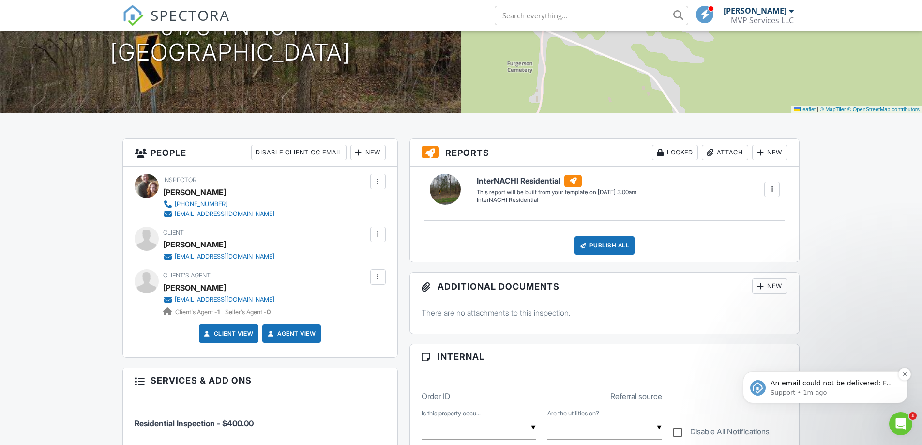
click at [865, 393] on p "Support • 1m ago" at bounding box center [832, 392] width 125 height 9
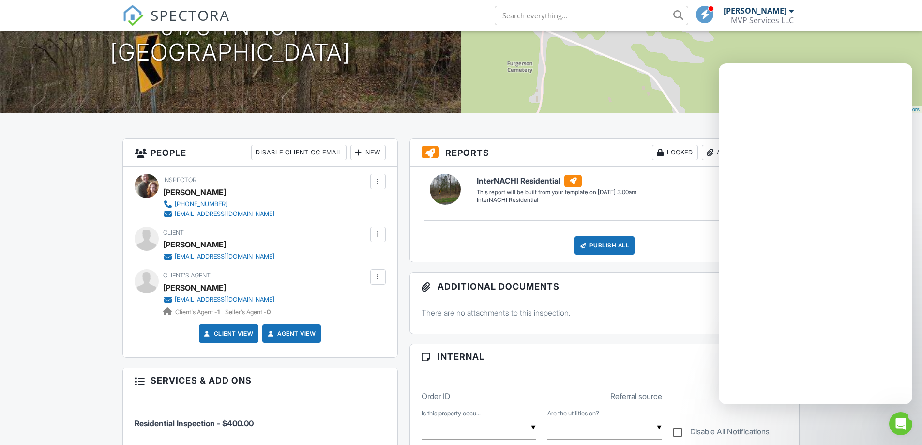
scroll to position [0, 0]
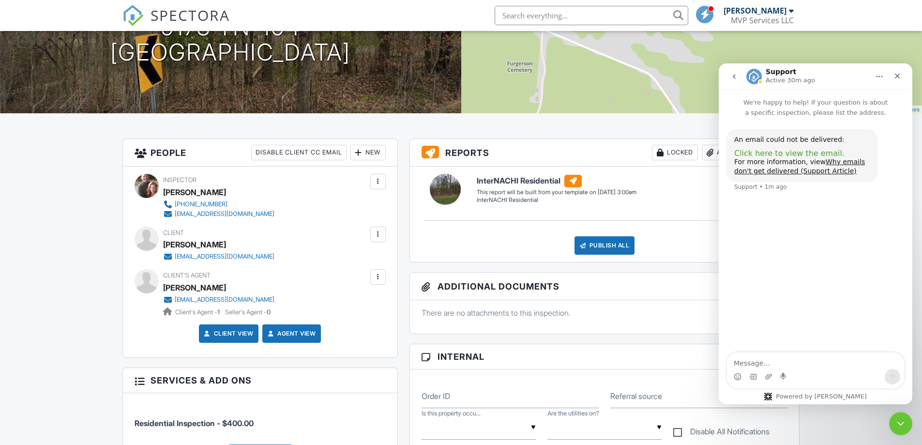
click at [802, 152] on span "Click here to view the email." at bounding box center [789, 153] width 110 height 9
click at [902, 78] on div "Close" at bounding box center [896, 75] width 17 height 17
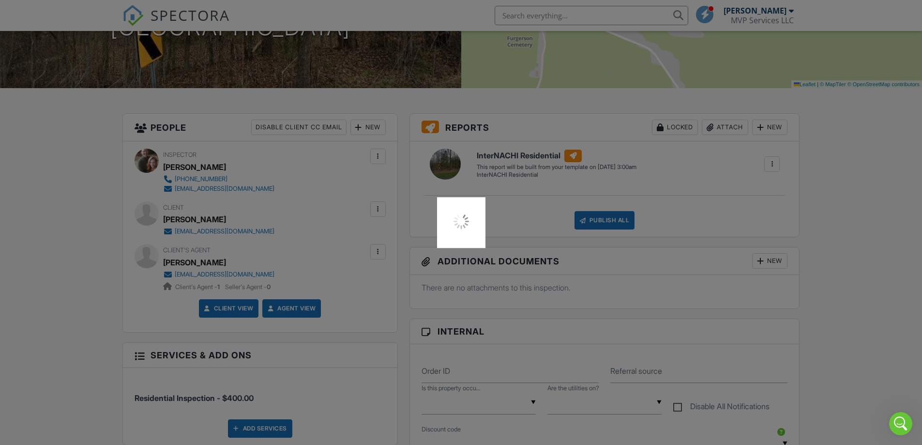
scroll to position [194, 0]
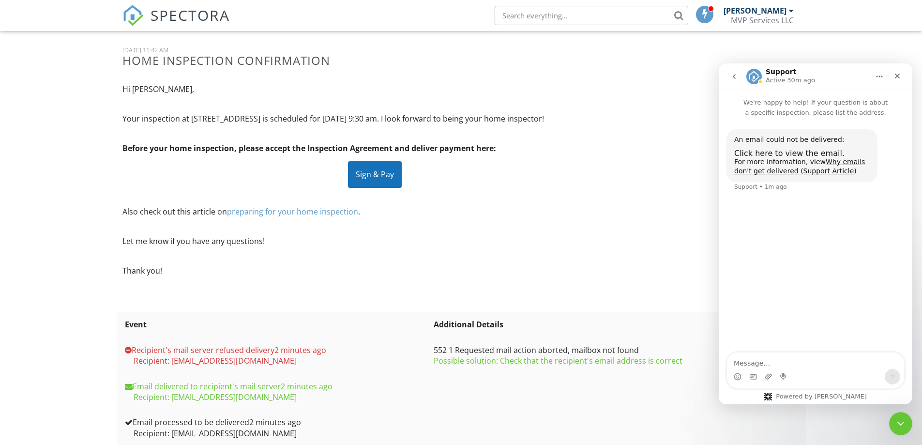
scroll to position [139, 0]
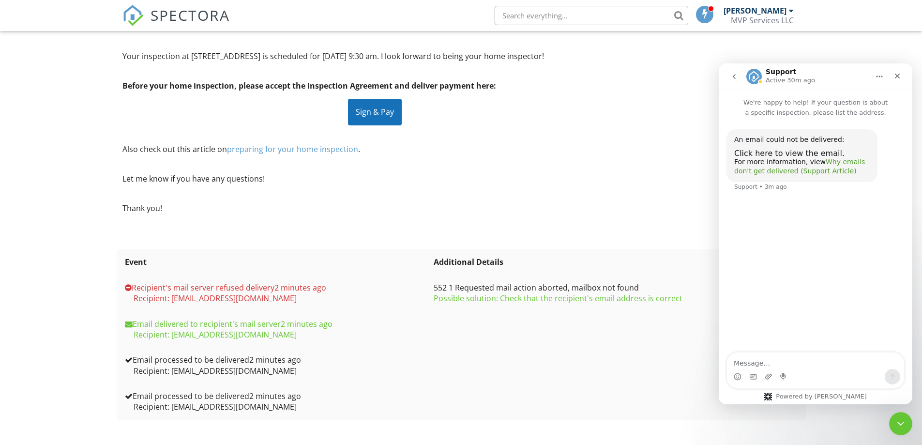
click at [855, 163] on link "Why emails don't get delivered (Support Article)" at bounding box center [799, 166] width 131 height 17
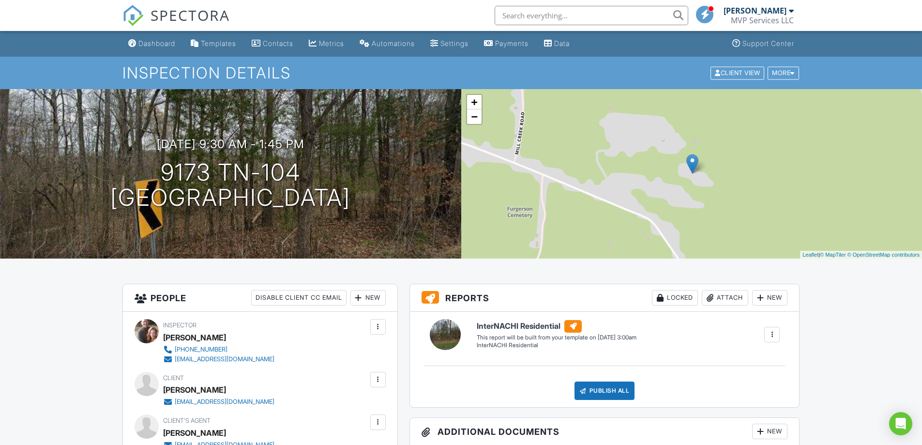
click at [380, 375] on div at bounding box center [378, 379] width 10 height 10
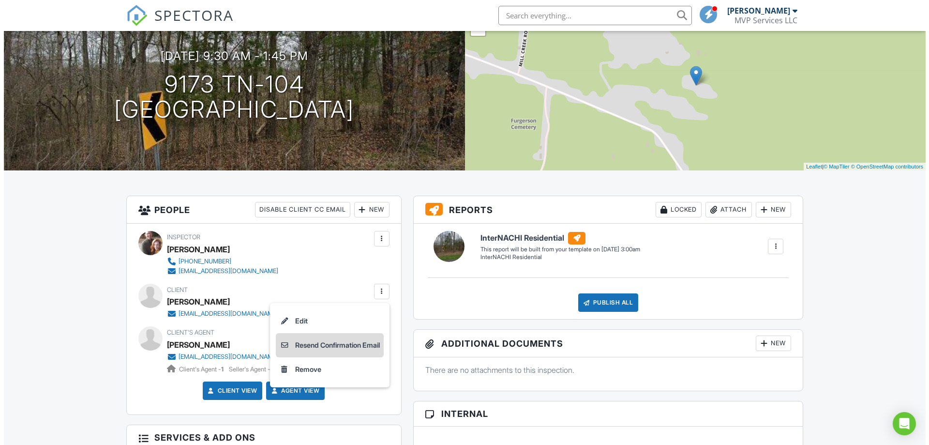
scroll to position [97, 0]
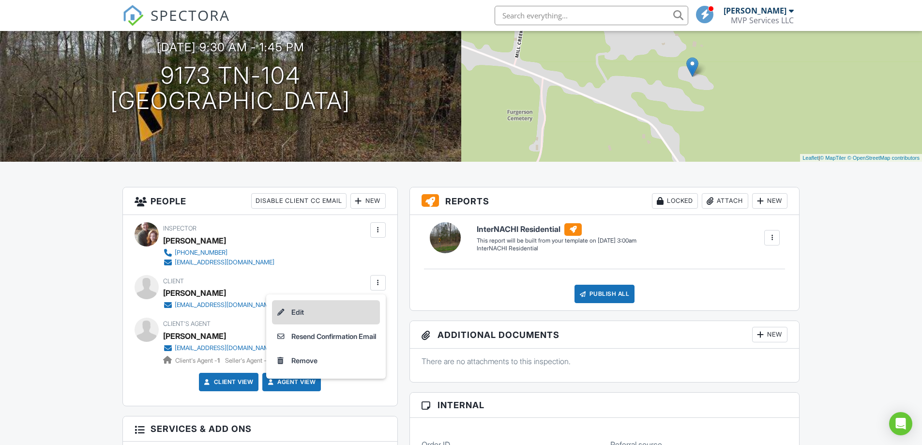
click at [293, 312] on li "Edit" at bounding box center [326, 312] width 108 height 24
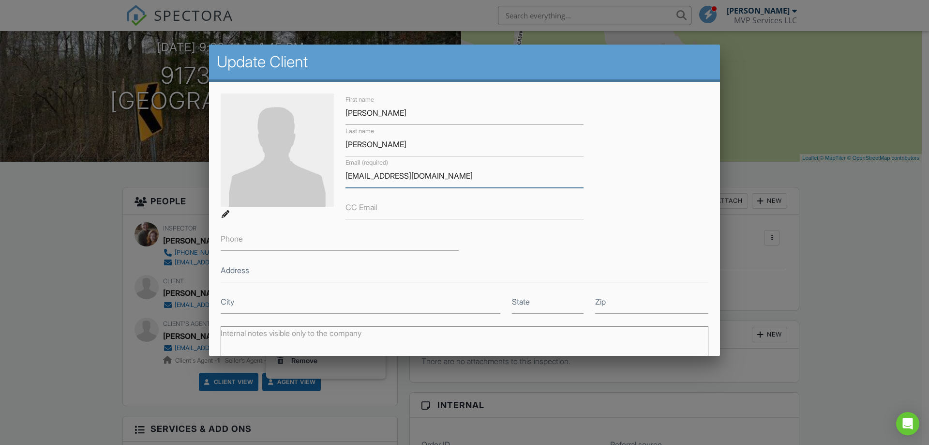
click at [363, 176] on input "[EMAIL_ADDRESS][DOMAIN_NAME]" at bounding box center [464, 176] width 238 height 24
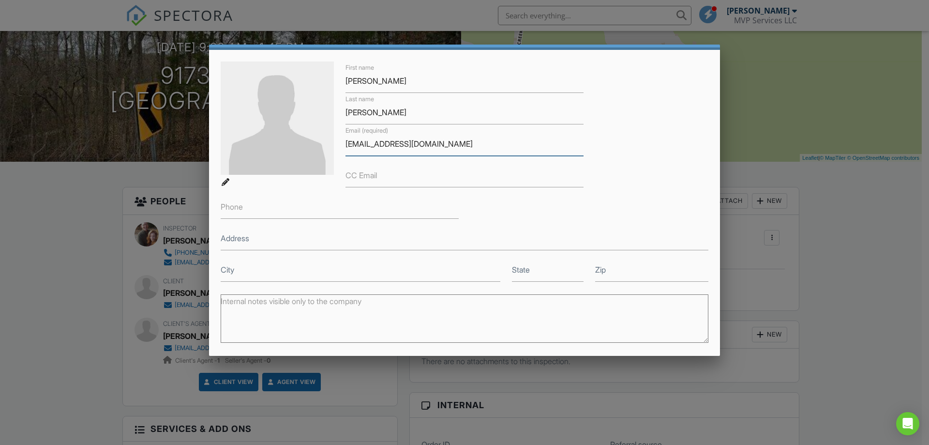
scroll to position [131, 0]
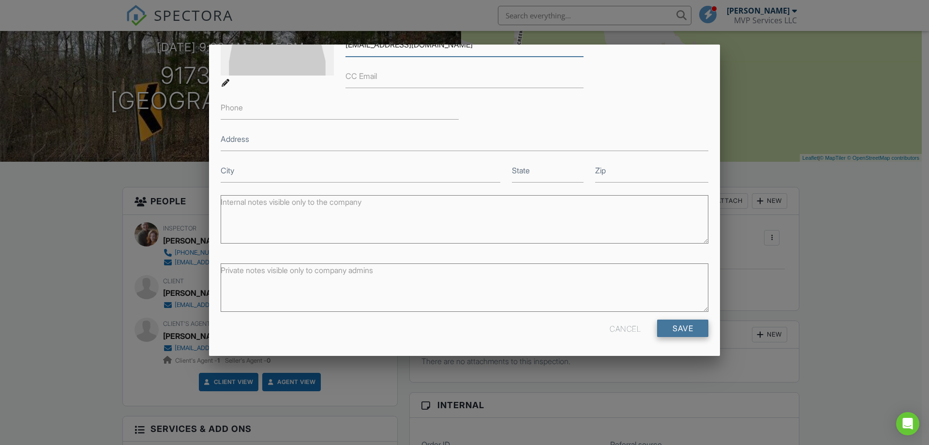
type input "[EMAIL_ADDRESS][DOMAIN_NAME]"
click at [670, 331] on input "Save" at bounding box center [682, 327] width 51 height 17
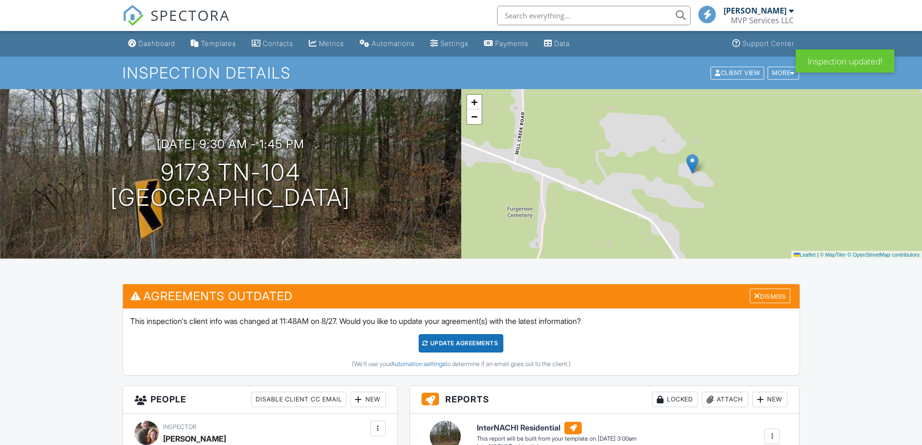
click at [471, 339] on div "Update Agreements" at bounding box center [460, 343] width 85 height 18
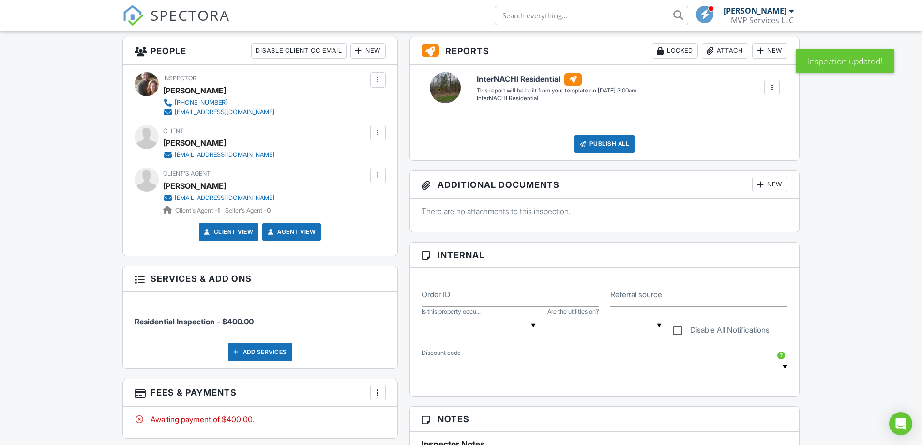
scroll to position [242, 0]
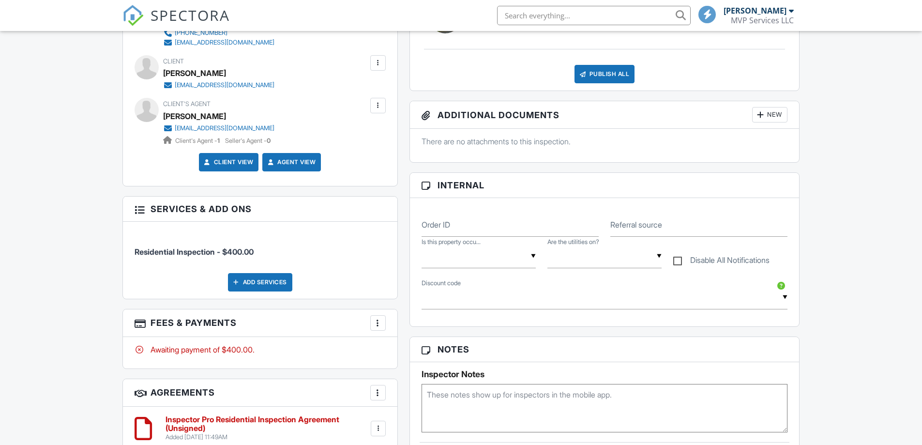
scroll to position [387, 0]
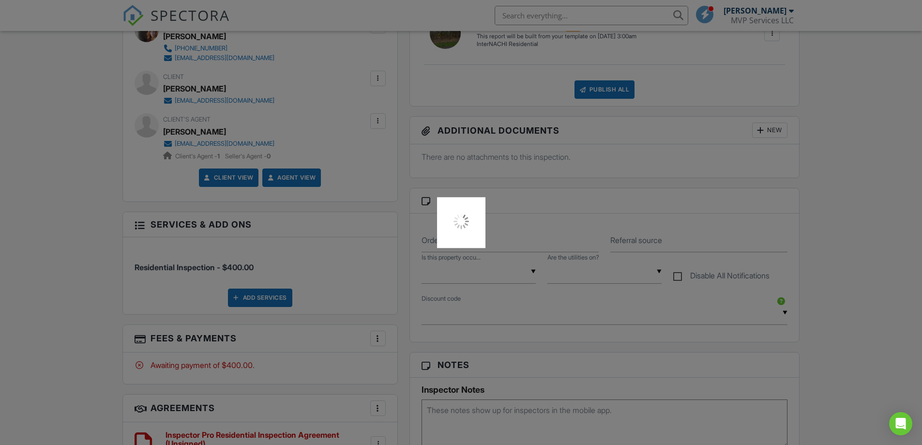
scroll to position [339, 0]
